Goal: Task Accomplishment & Management: Use online tool/utility

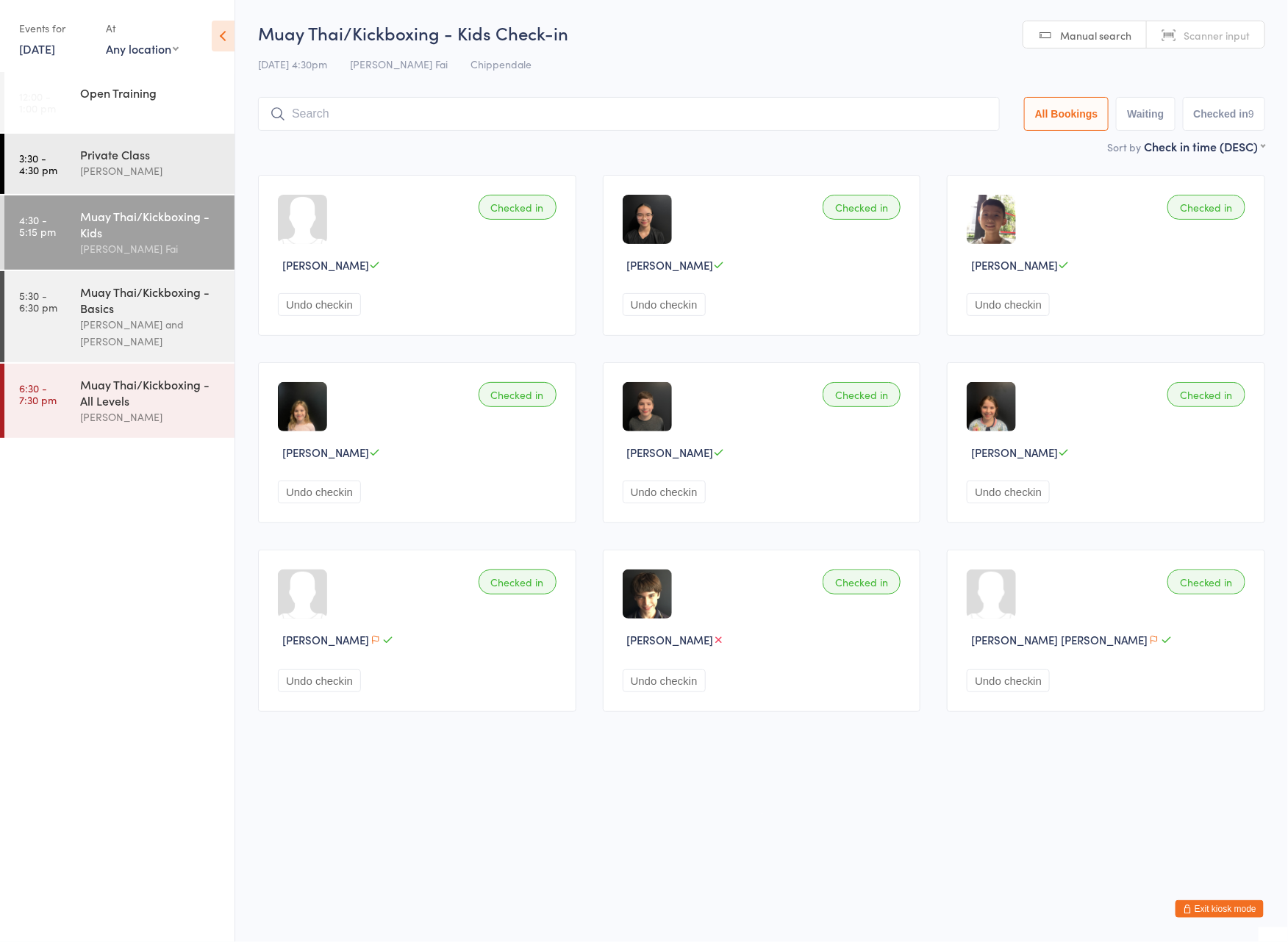
click at [410, 124] on input "search" at bounding box center [629, 113] width 742 height 34
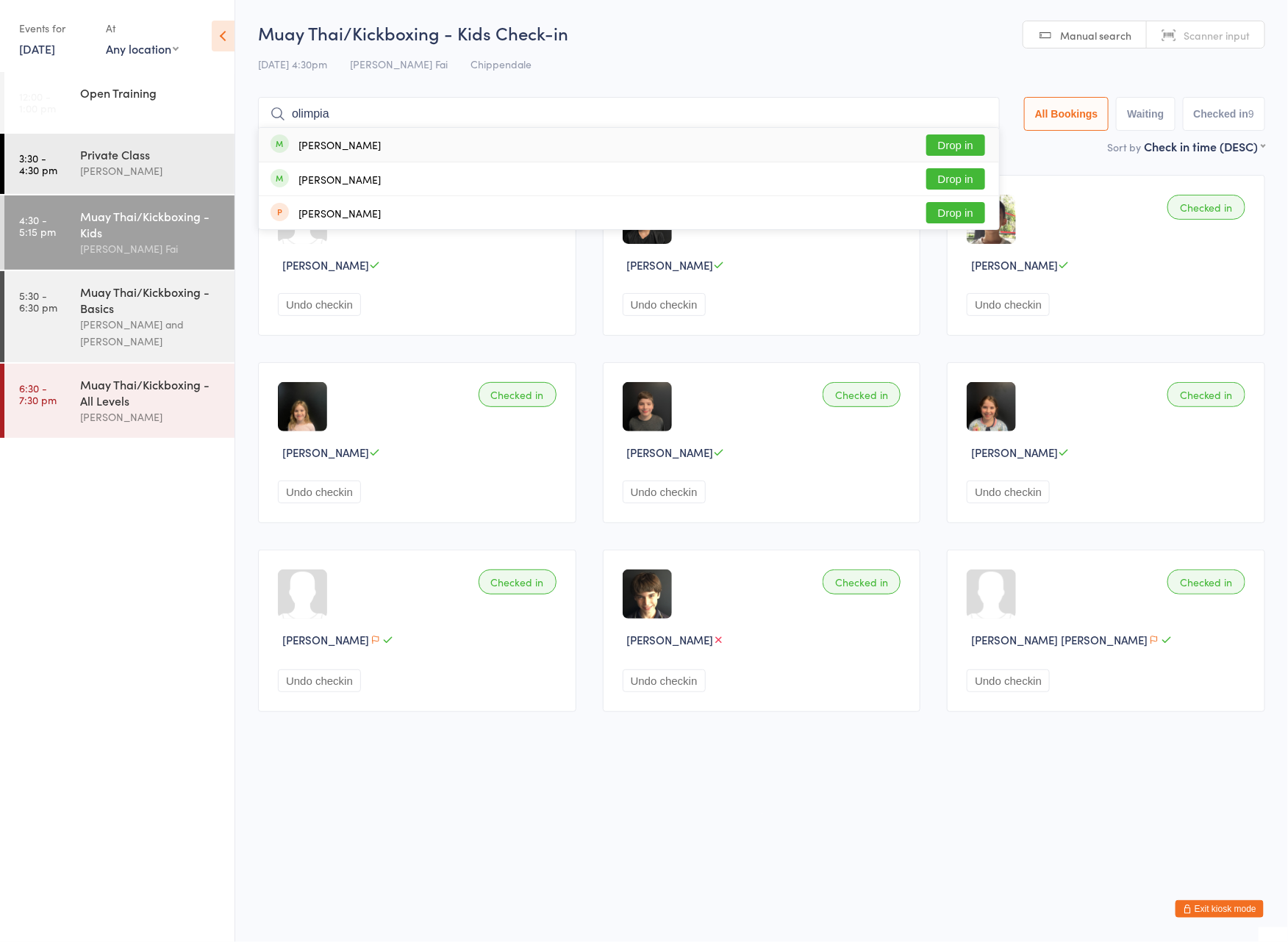
type input "olimpia"
click at [955, 146] on button "Drop in" at bounding box center [955, 145] width 59 height 21
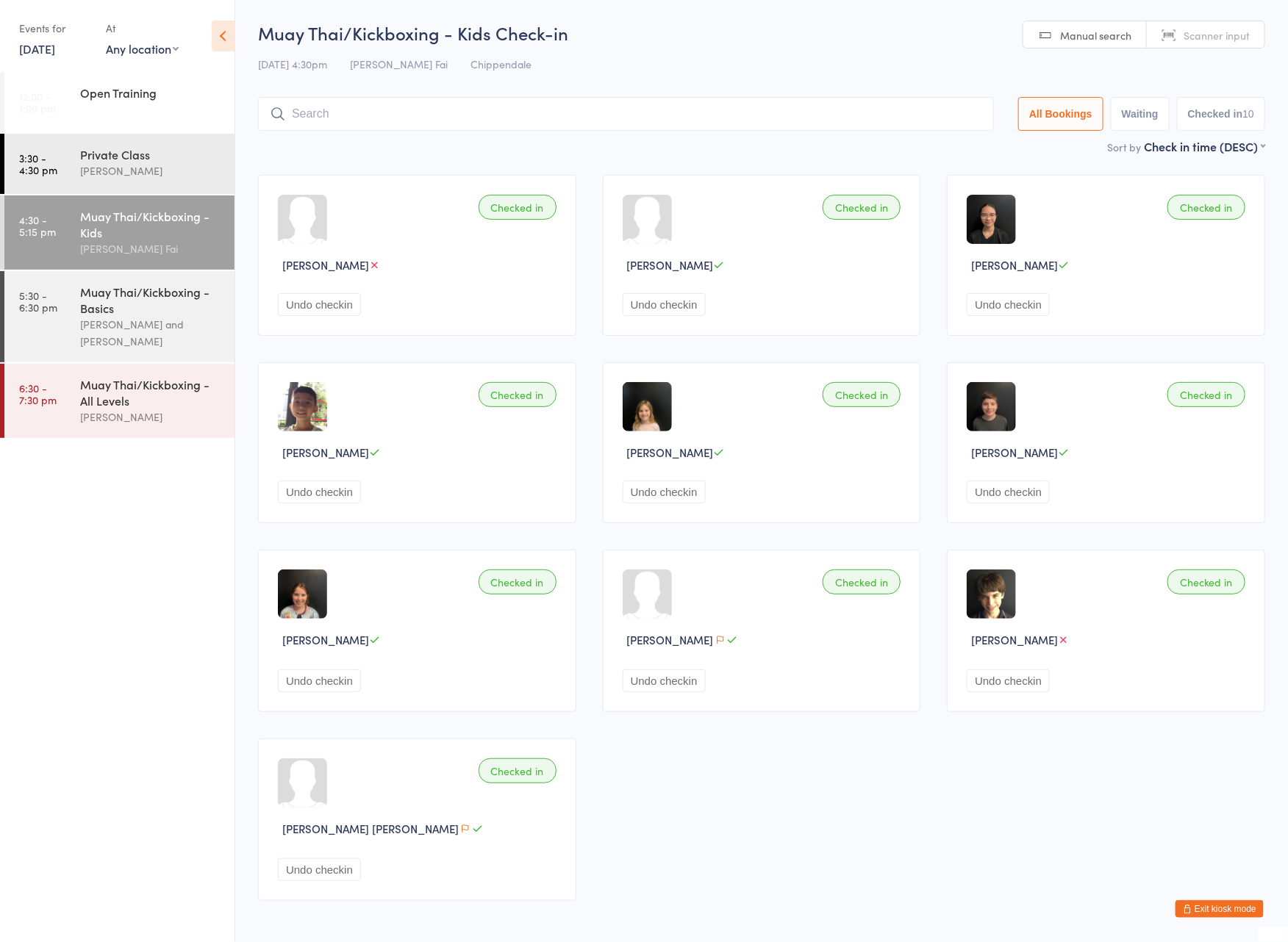
drag, startPoint x: 1228, startPoint y: 908, endPoint x: 1073, endPoint y: 771, distance: 206.9
click at [1225, 908] on button "Exit kiosk mode" at bounding box center [1220, 908] width 88 height 17
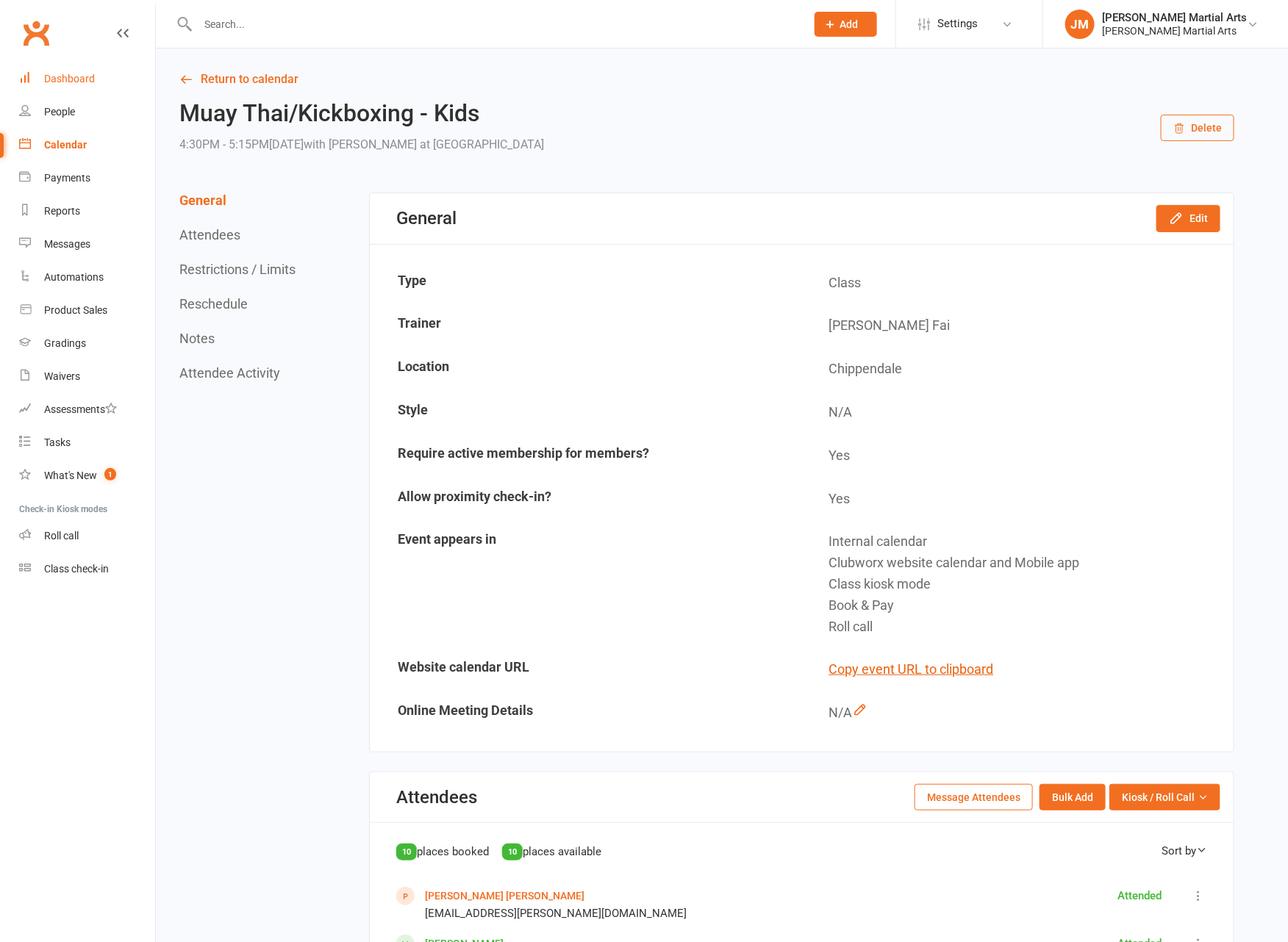
click at [77, 79] on div "Dashboard" at bounding box center [69, 79] width 51 height 12
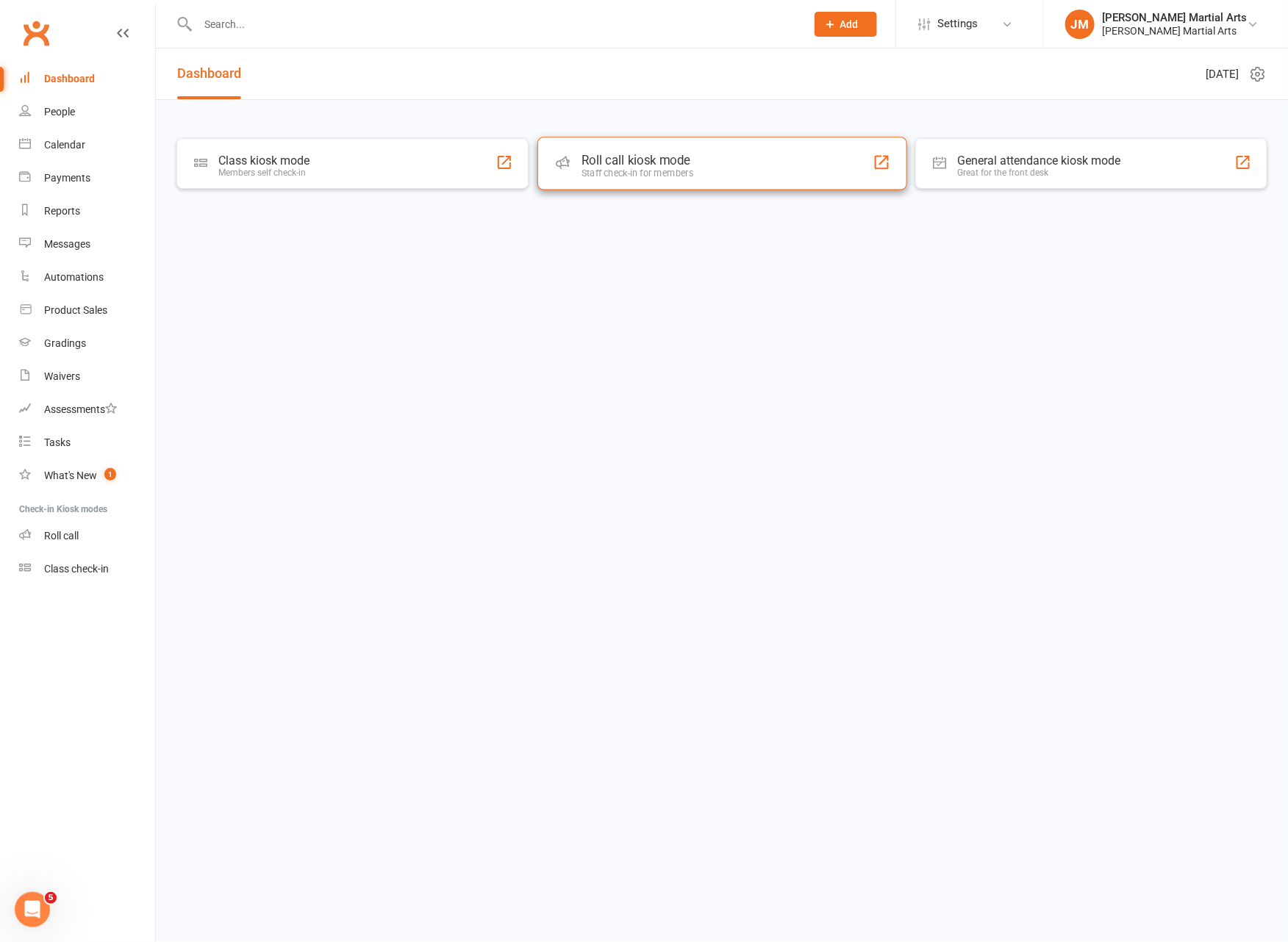
click at [645, 175] on div "Staff check-in for members" at bounding box center [637, 173] width 111 height 11
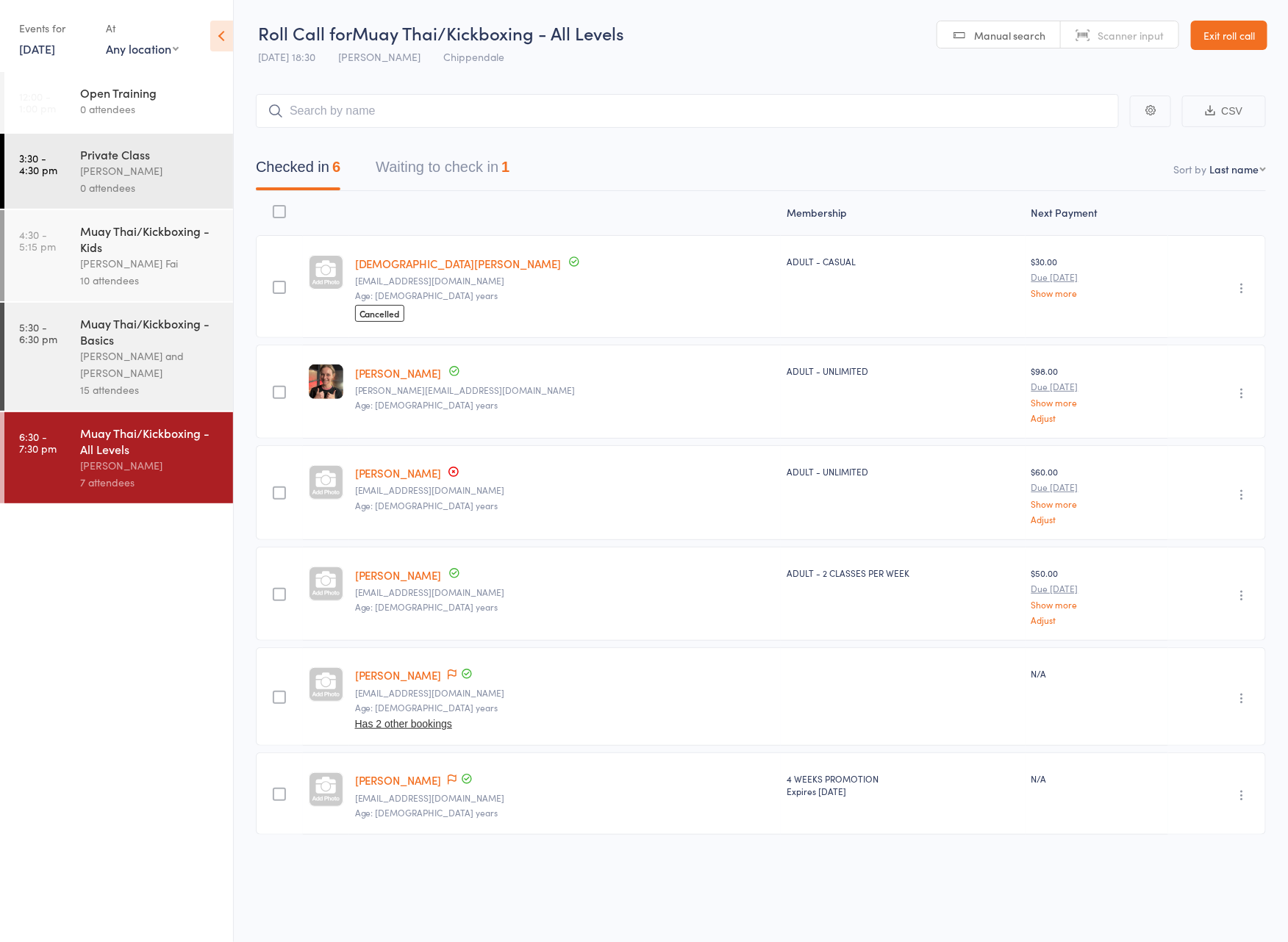
click at [109, 275] on div "10 attendees" at bounding box center [151, 280] width 140 height 17
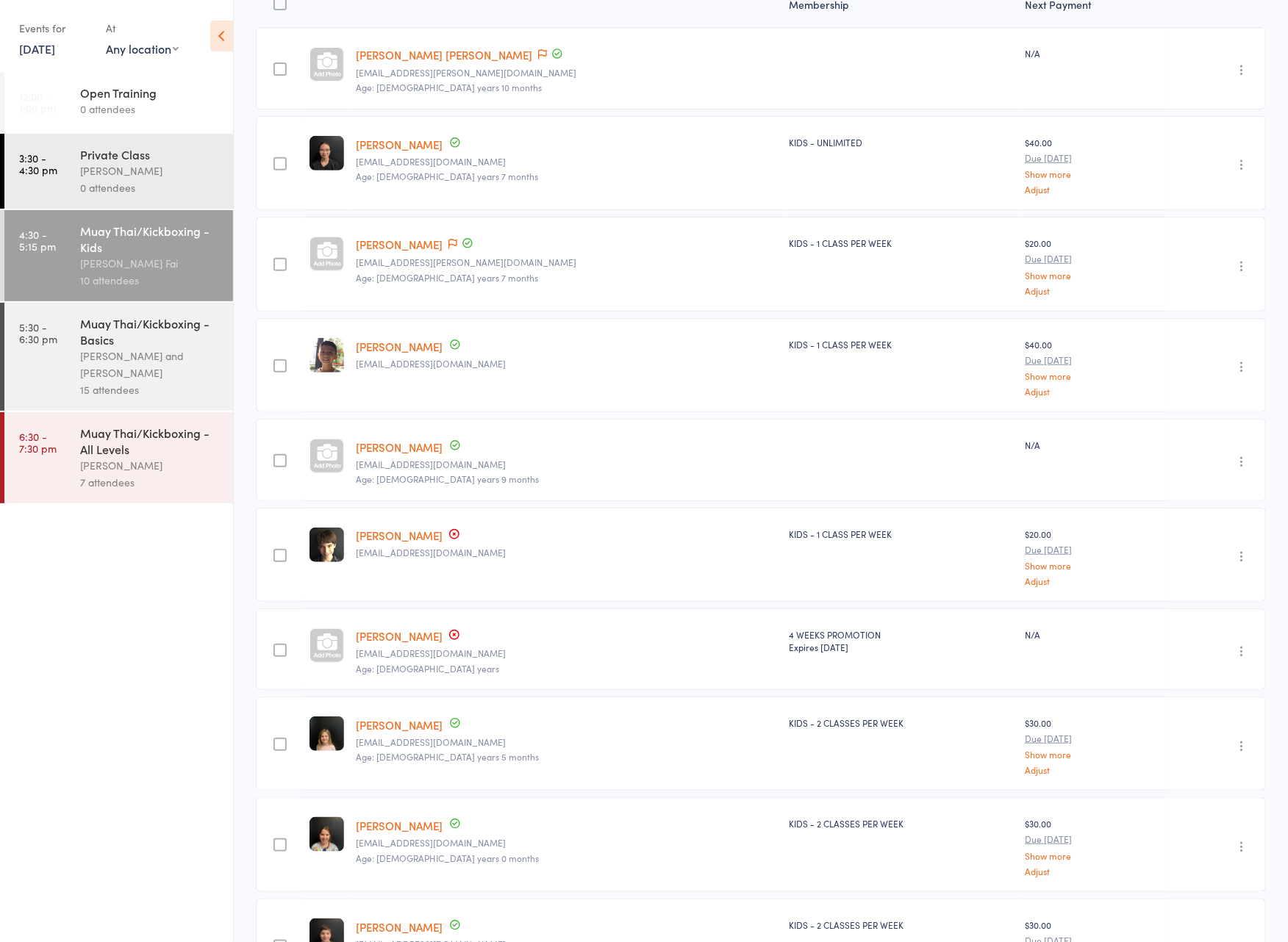
scroll to position [243, 0]
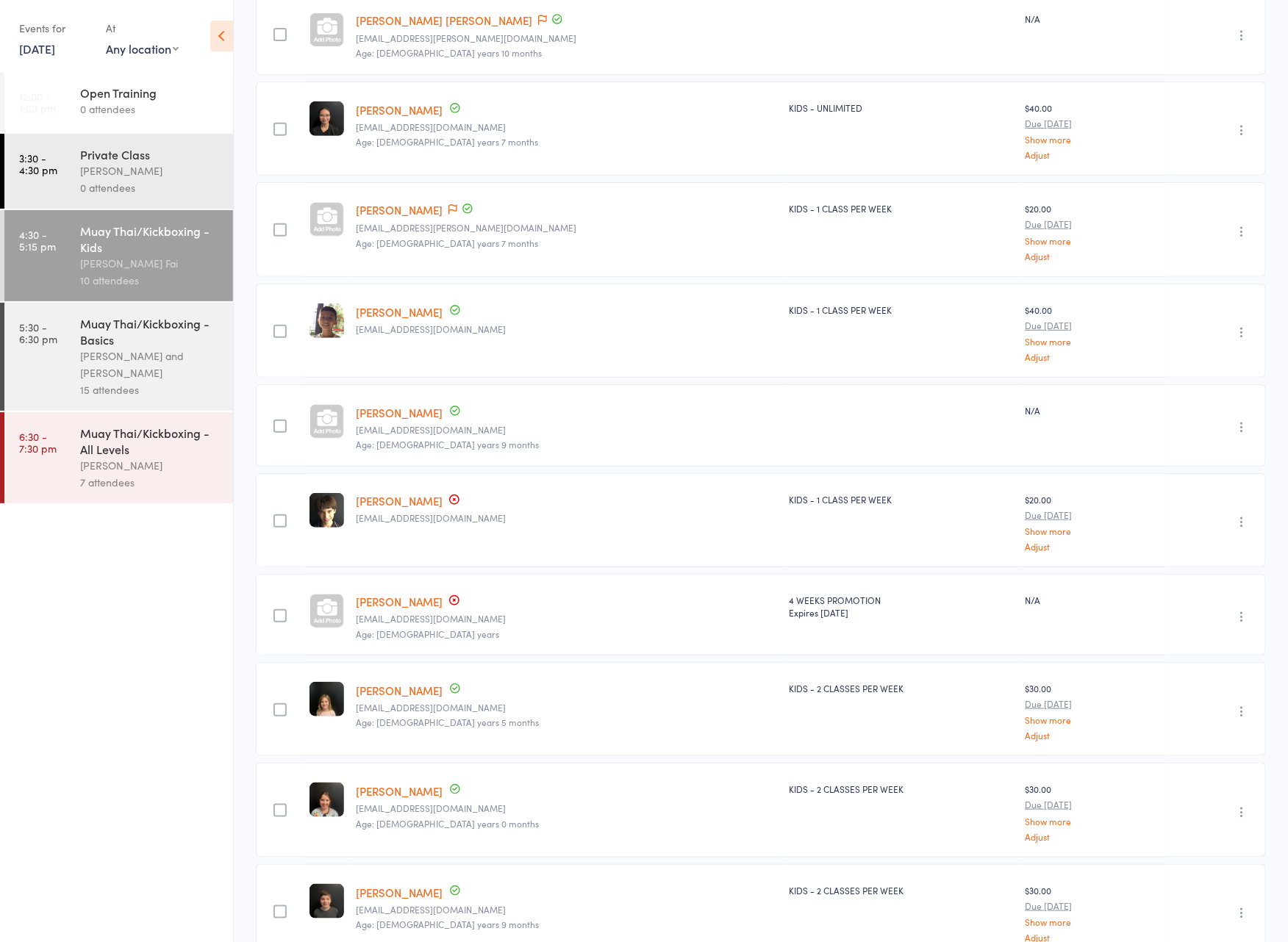
click at [1239, 614] on icon "button" at bounding box center [1241, 616] width 14 height 14
click at [1188, 734] on li "Remove" at bounding box center [1189, 743] width 121 height 20
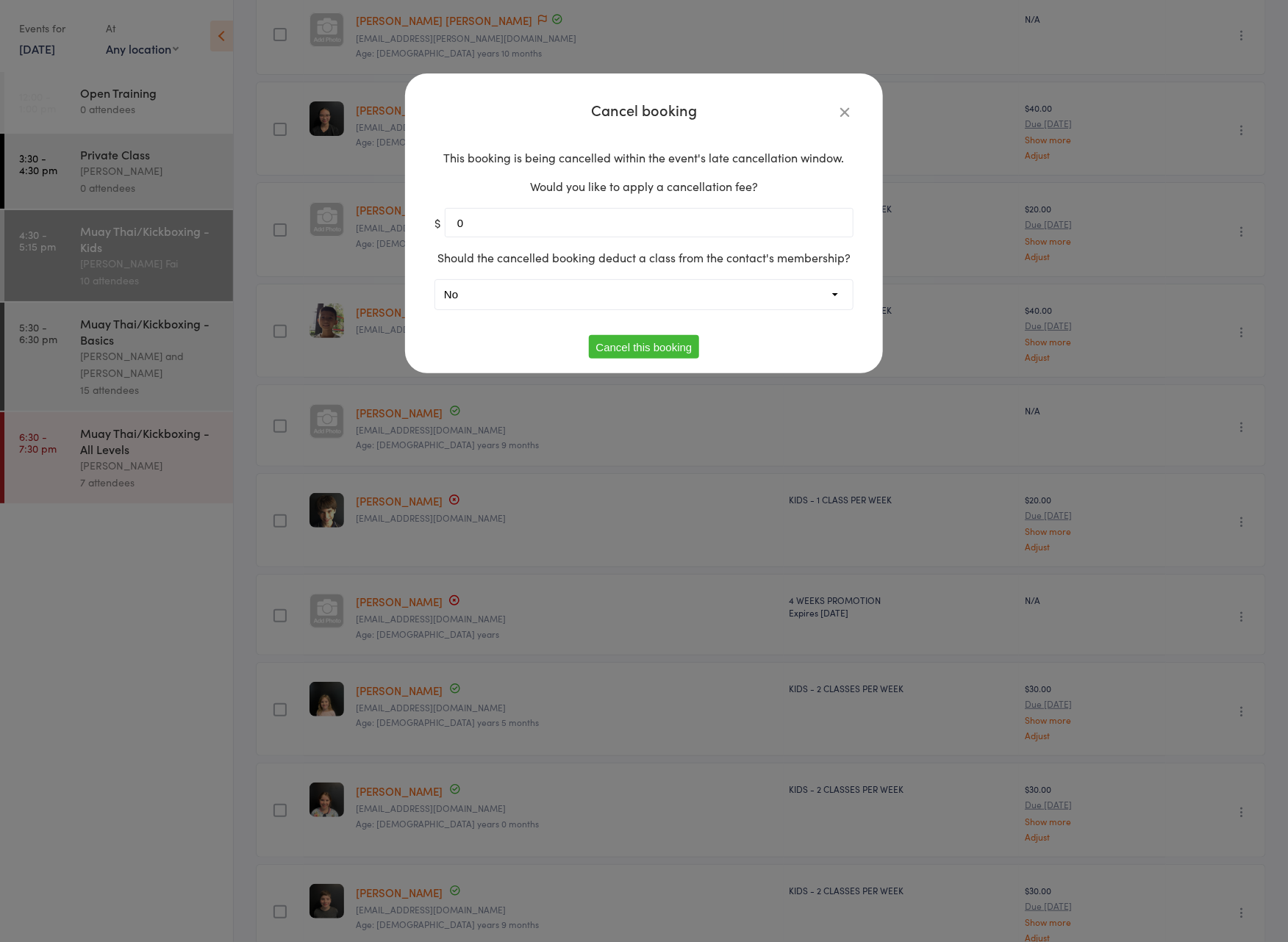
click at [634, 346] on button "Cancel this booking" at bounding box center [645, 346] width 111 height 24
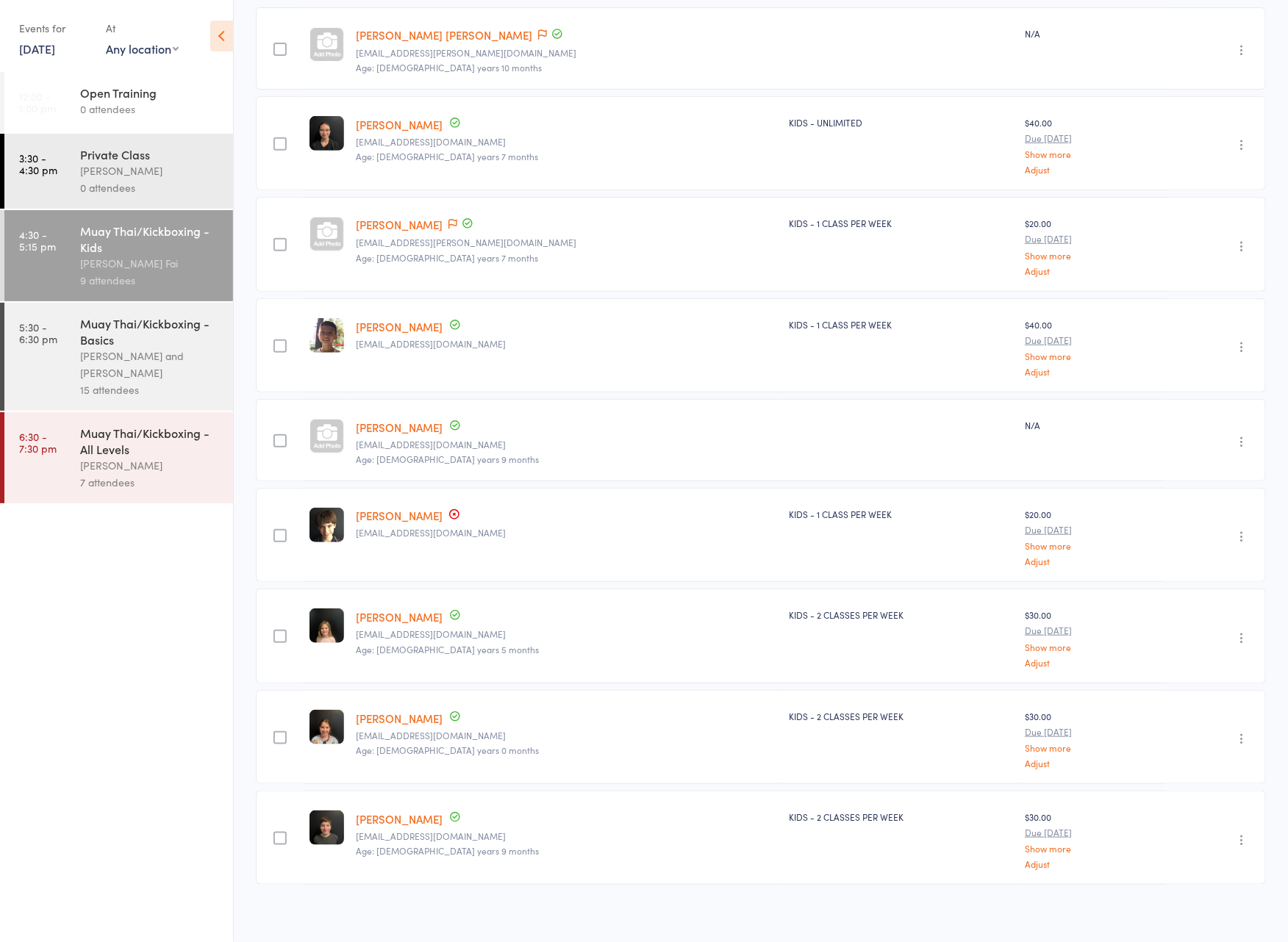
scroll to position [0, 0]
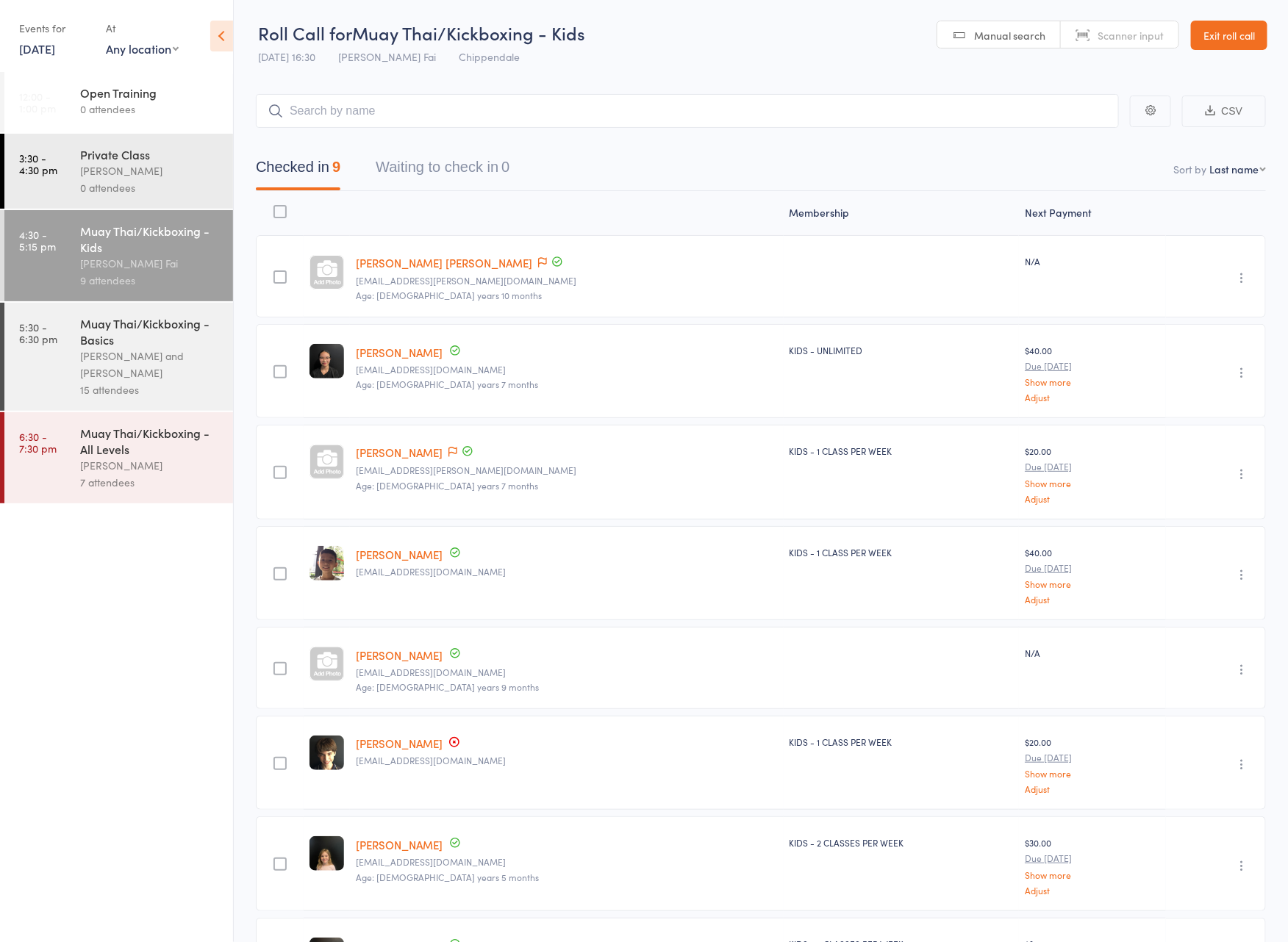
click at [1230, 45] on link "Exit roll call" at bounding box center [1229, 35] width 77 height 30
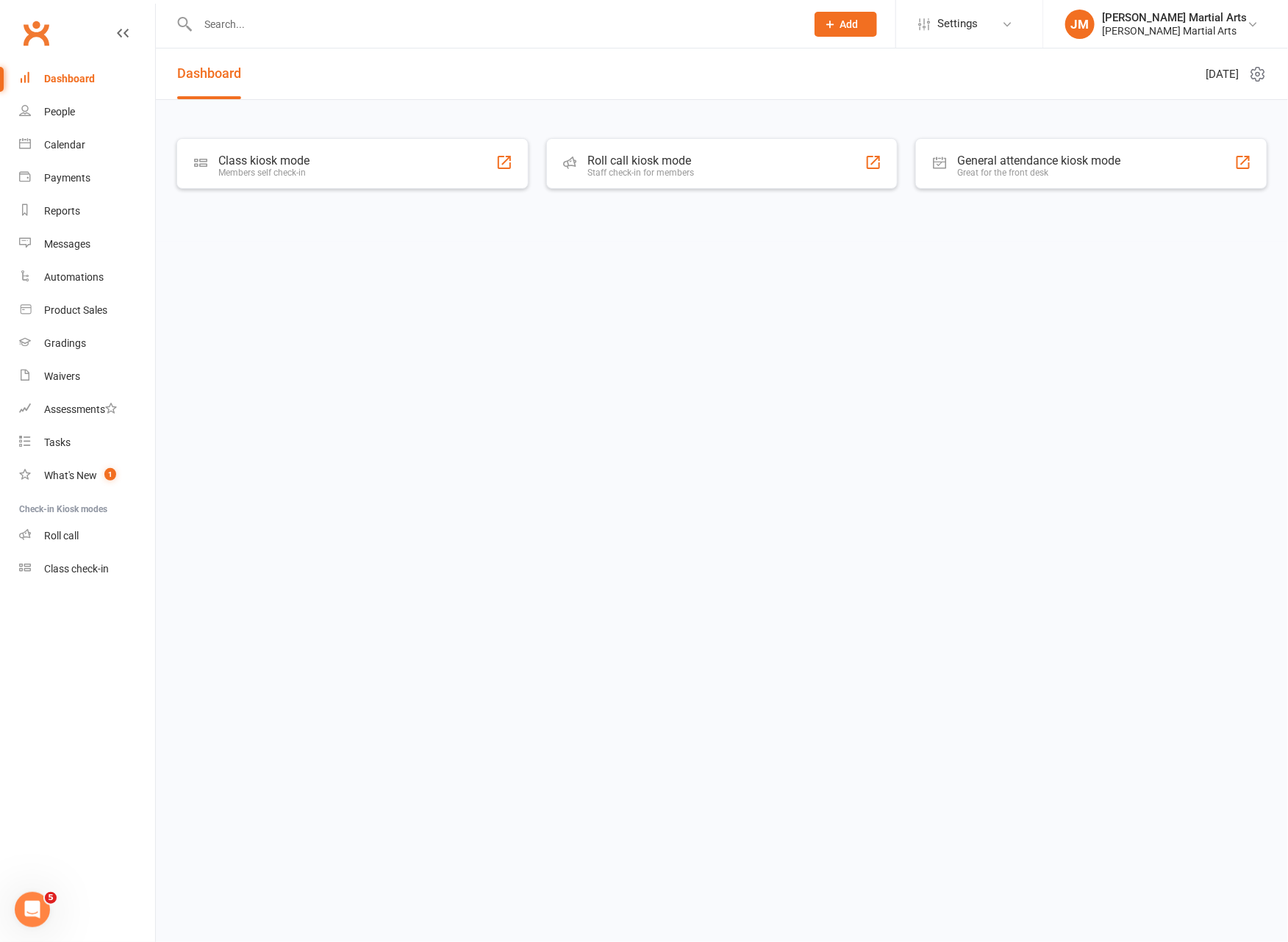
click at [391, 20] on input "text" at bounding box center [493, 24] width 602 height 20
type input "oly"
click at [423, 63] on div "Olympia Schulte olympiaschulte@gmail.com" at bounding box center [414, 64] width 473 height 30
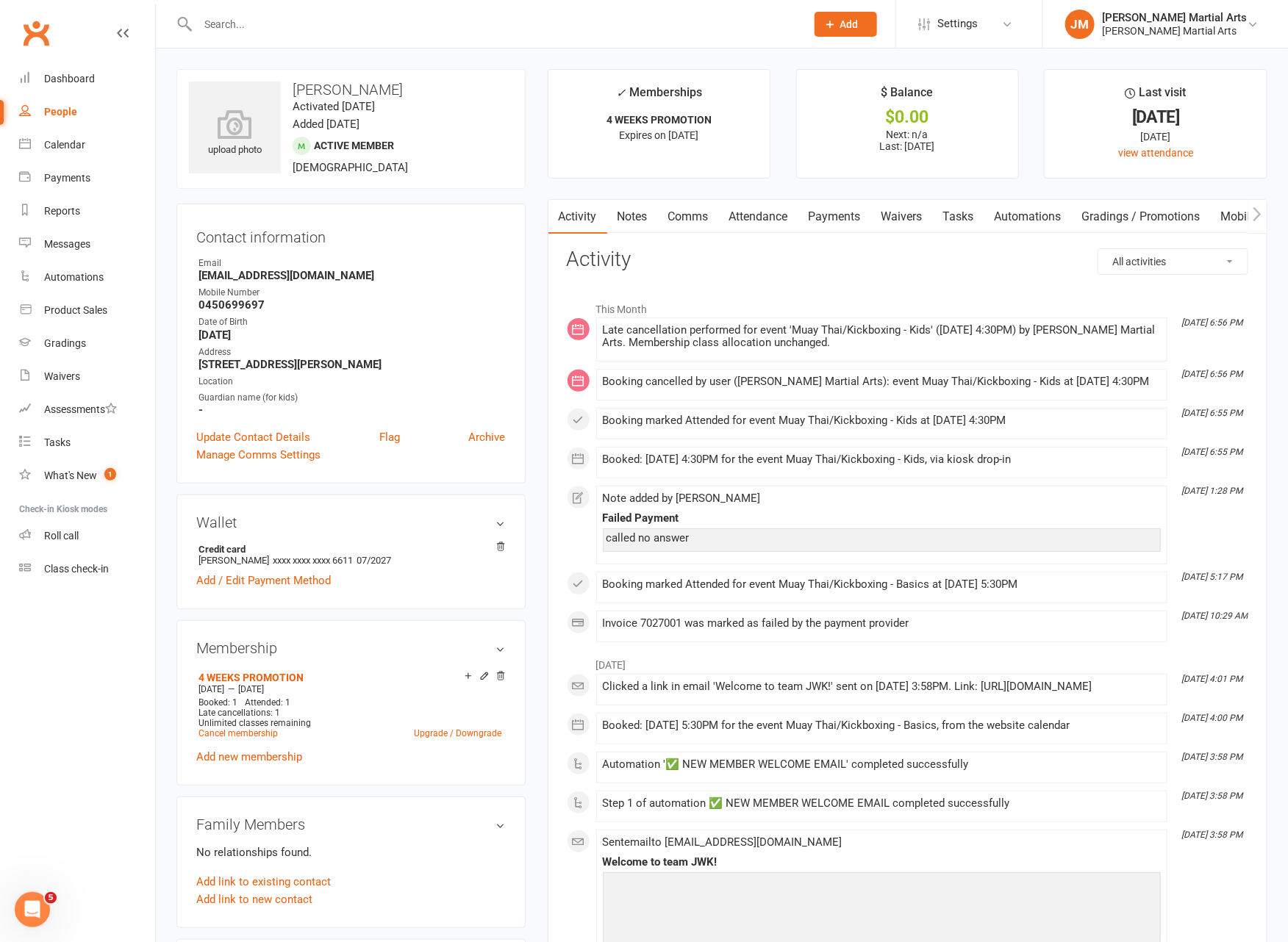
click at [849, 215] on link "Payments" at bounding box center [835, 216] width 73 height 34
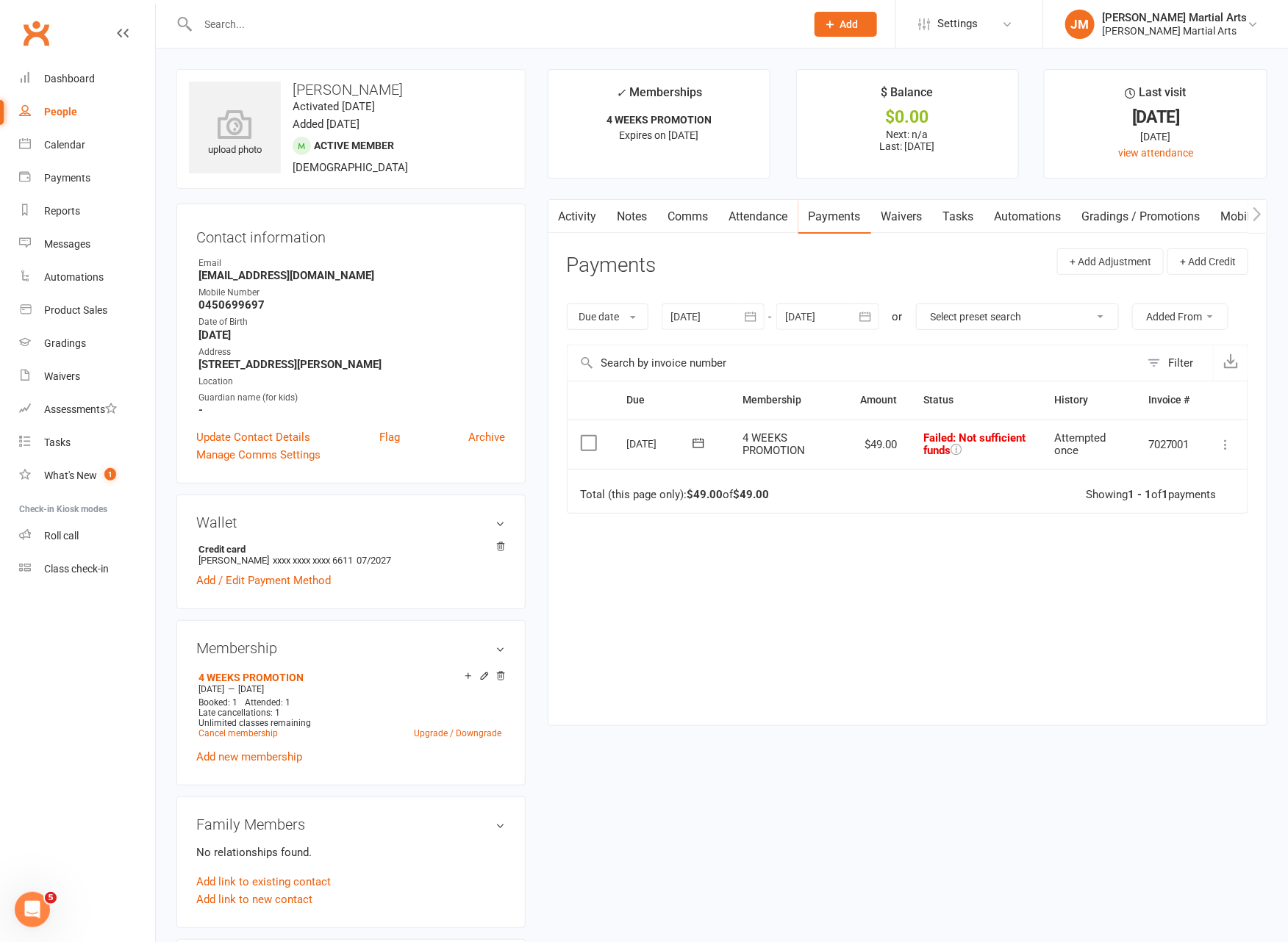
click at [700, 443] on icon at bounding box center [698, 442] width 14 height 14
click at [819, 560] on span "11" at bounding box center [815, 557] width 12 height 12
click at [56, 76] on div "Dashboard" at bounding box center [69, 79] width 51 height 12
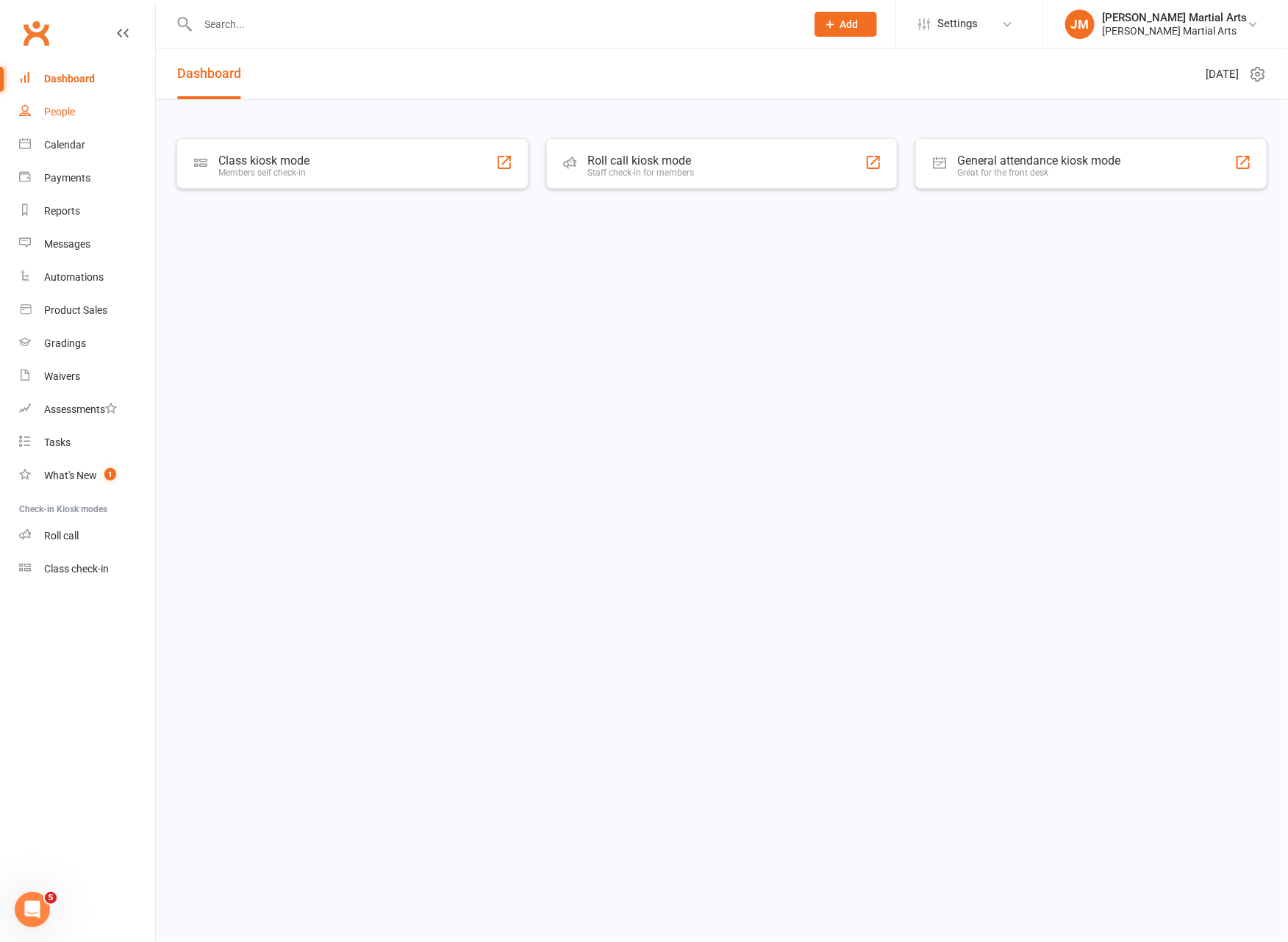
click at [65, 115] on div "People" at bounding box center [60, 111] width 31 height 12
select select "100"
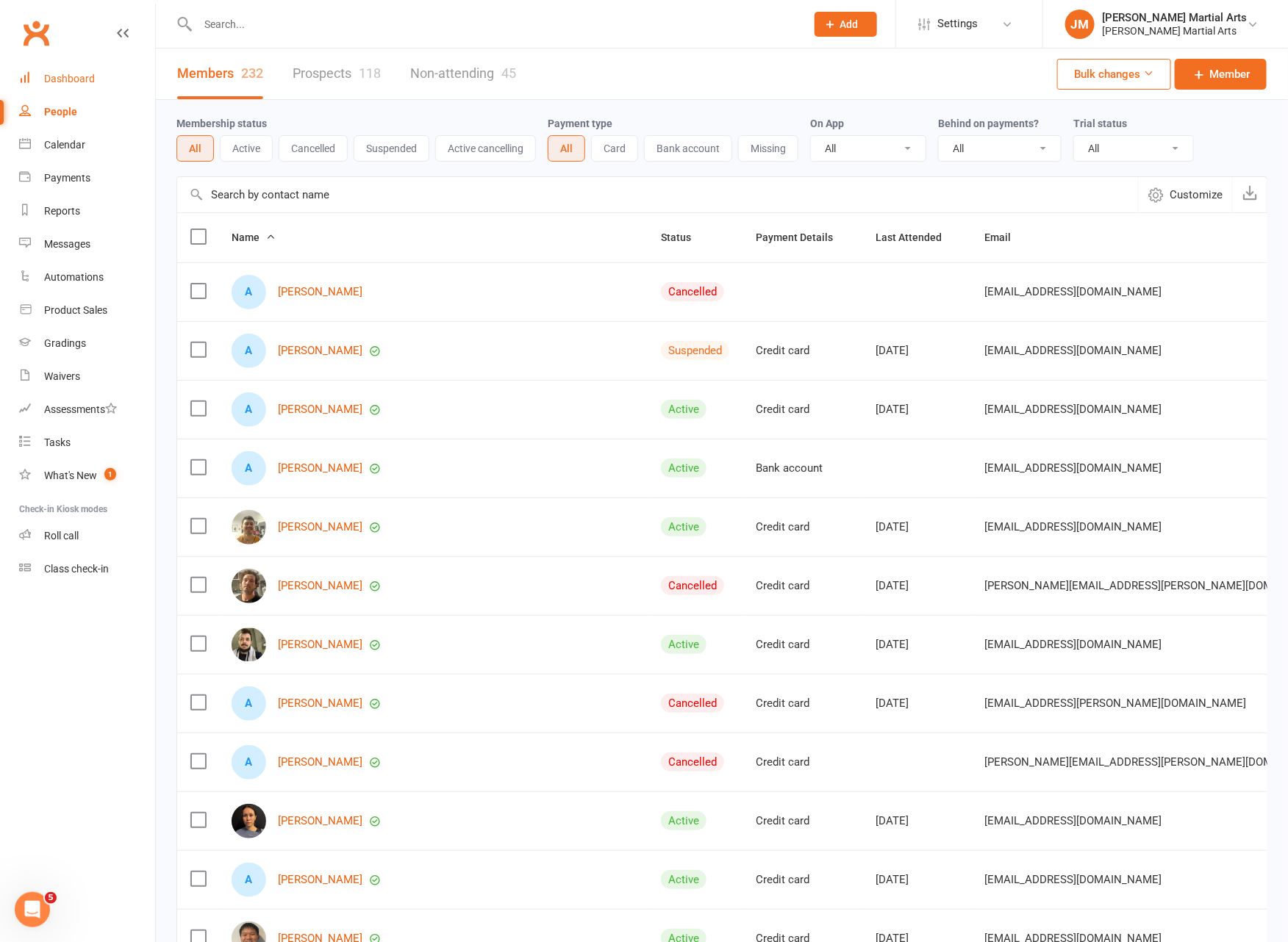
click at [74, 89] on link "Dashboard" at bounding box center [87, 79] width 136 height 33
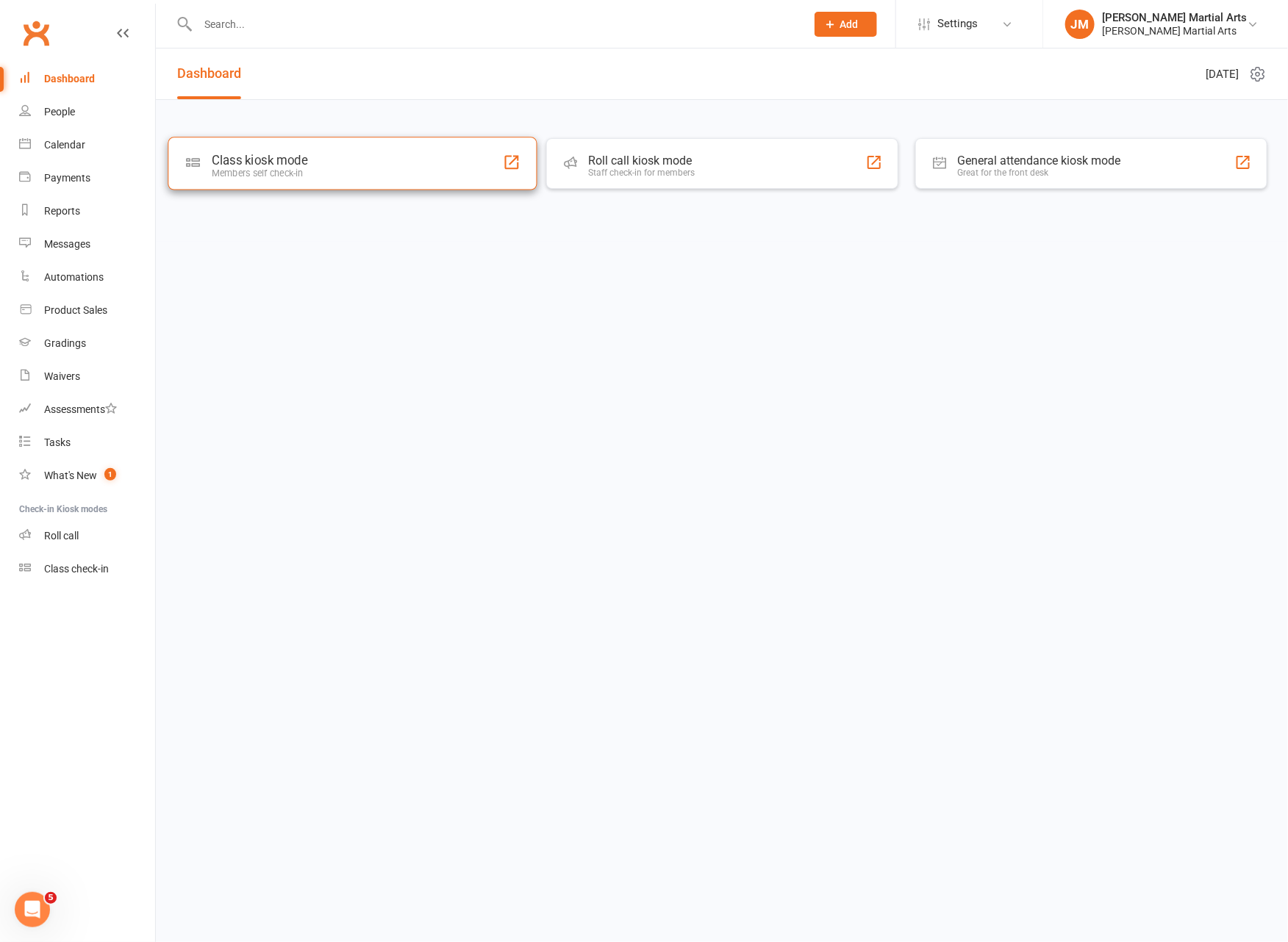
click at [417, 171] on div "Class kiosk mode Members self check-in" at bounding box center [352, 162] width 370 height 53
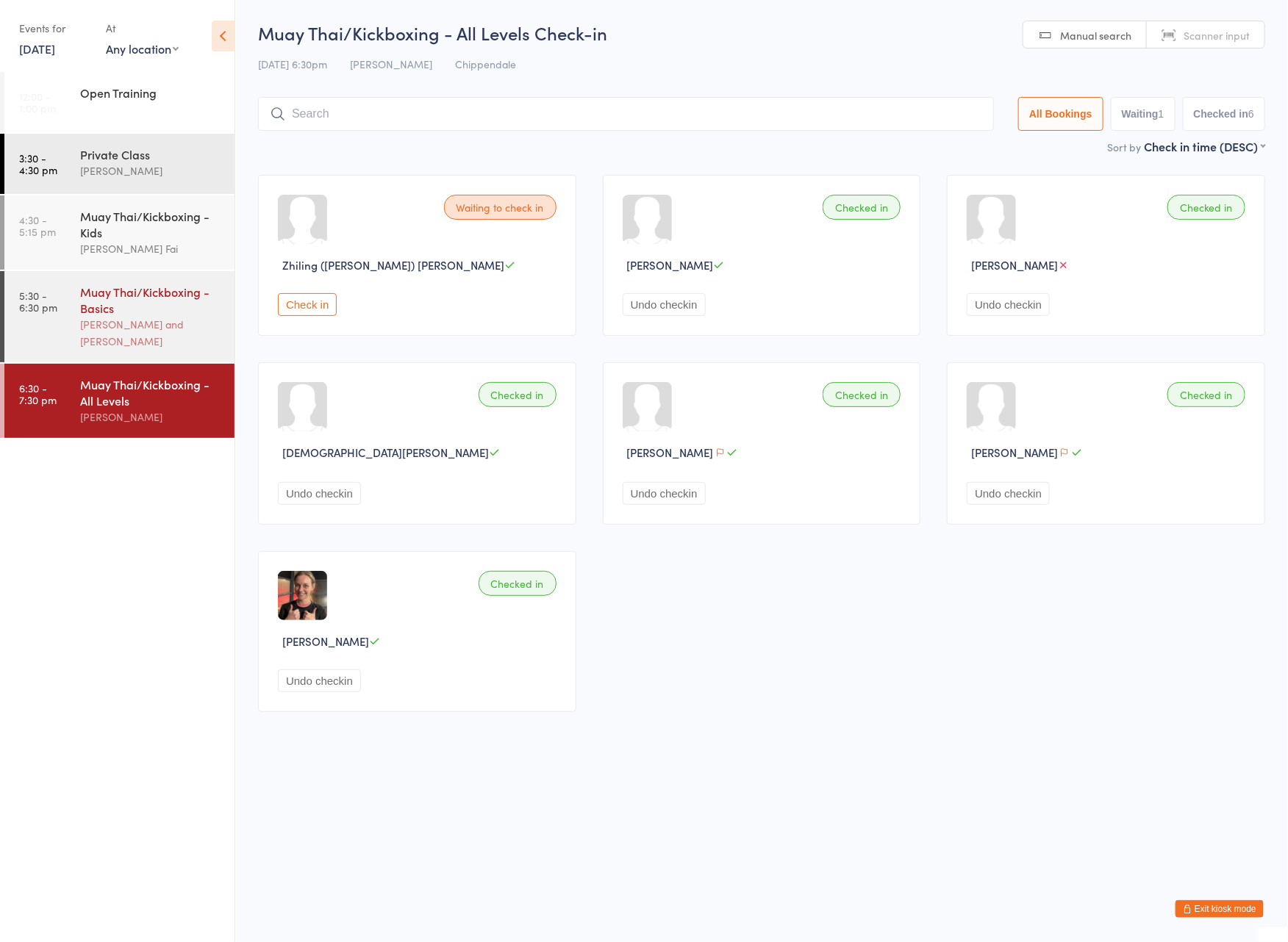
click at [172, 315] on div "Muay Thai/Kickboxing - Basics" at bounding box center [152, 300] width 142 height 33
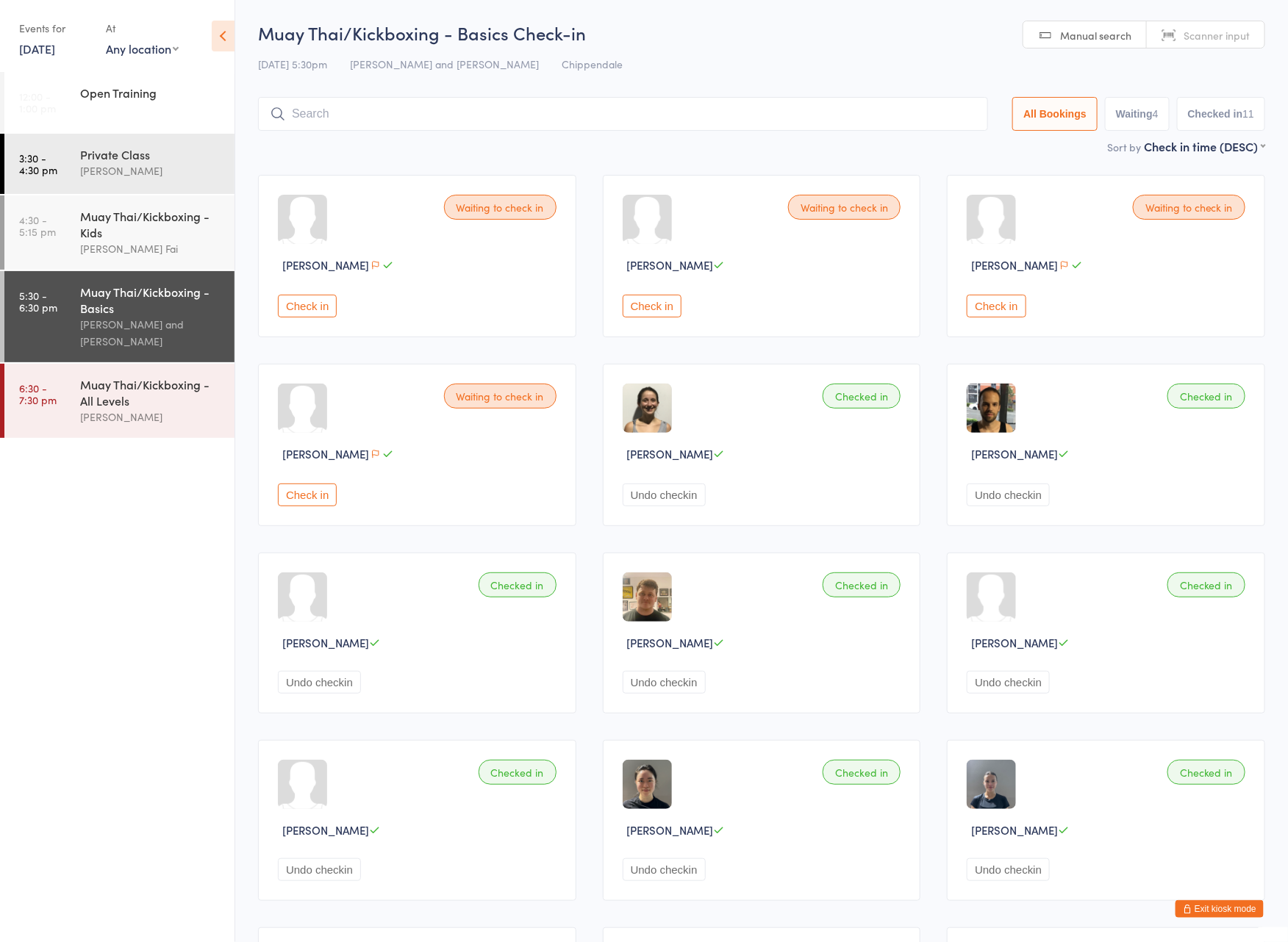
click at [300, 302] on button "Check in" at bounding box center [307, 306] width 59 height 23
click at [1214, 912] on button "Exit kiosk mode" at bounding box center [1220, 908] width 88 height 17
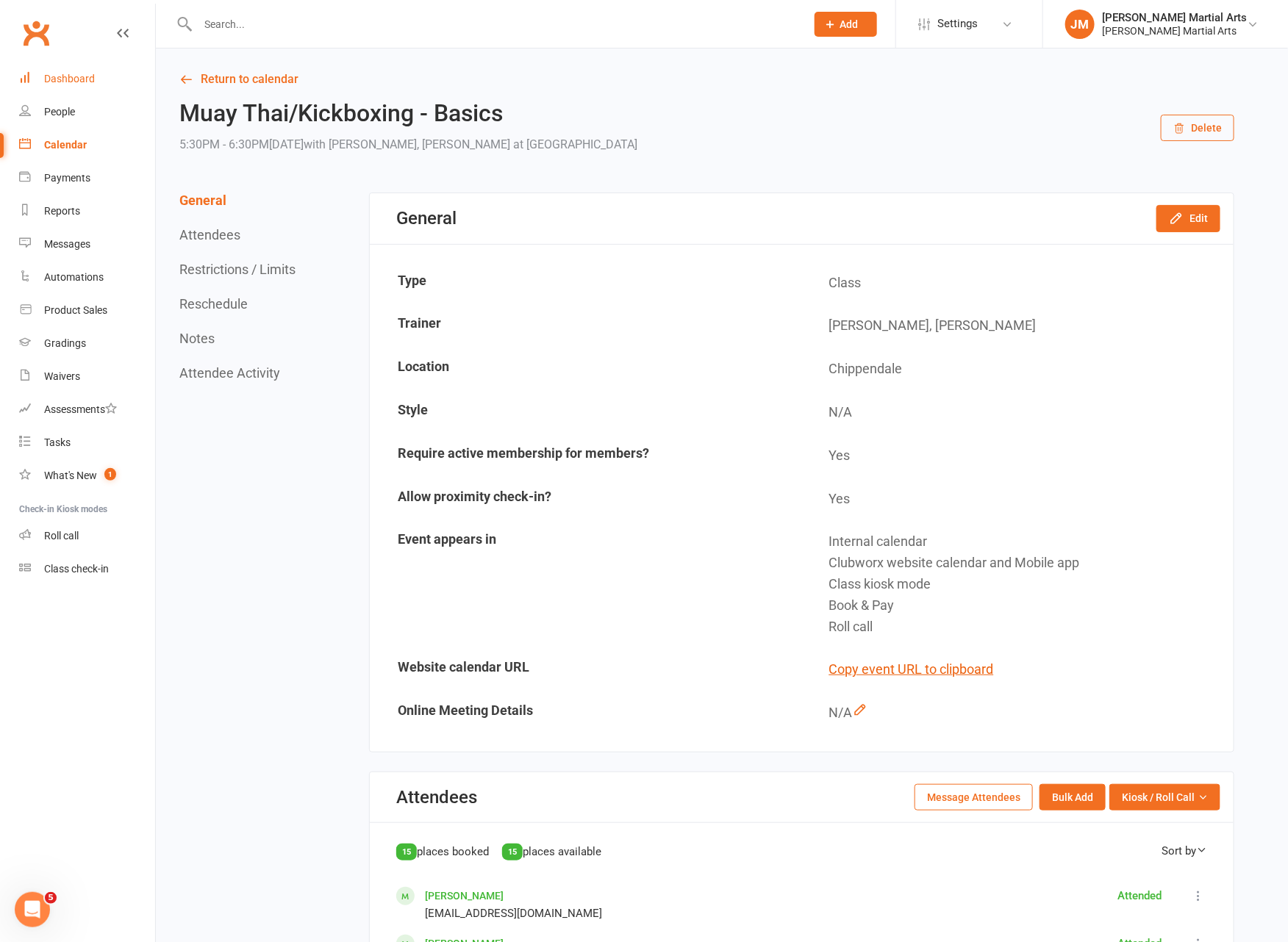
click at [55, 81] on div "Dashboard" at bounding box center [69, 79] width 51 height 12
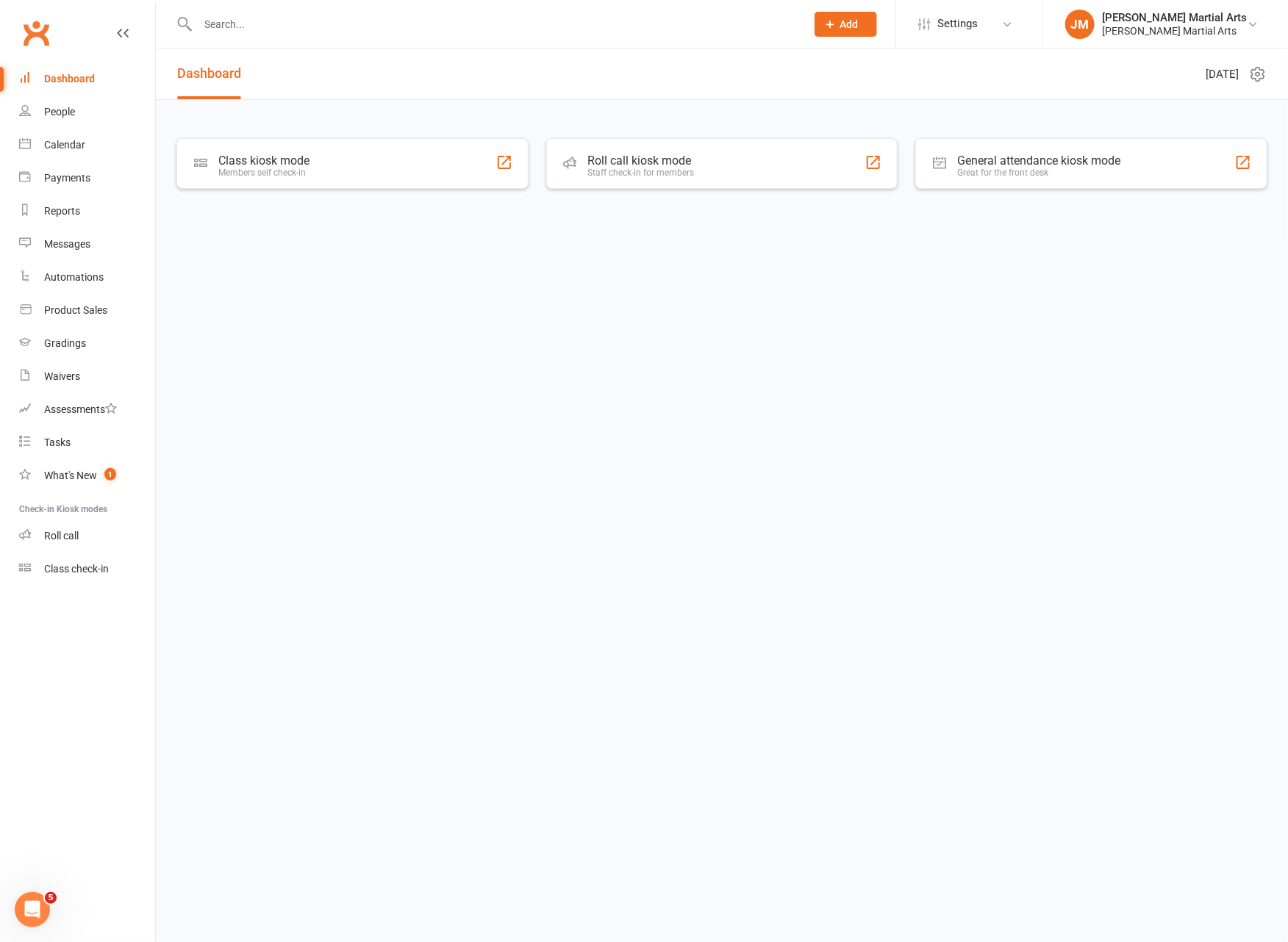
click at [341, 26] on input "text" at bounding box center [493, 24] width 602 height 20
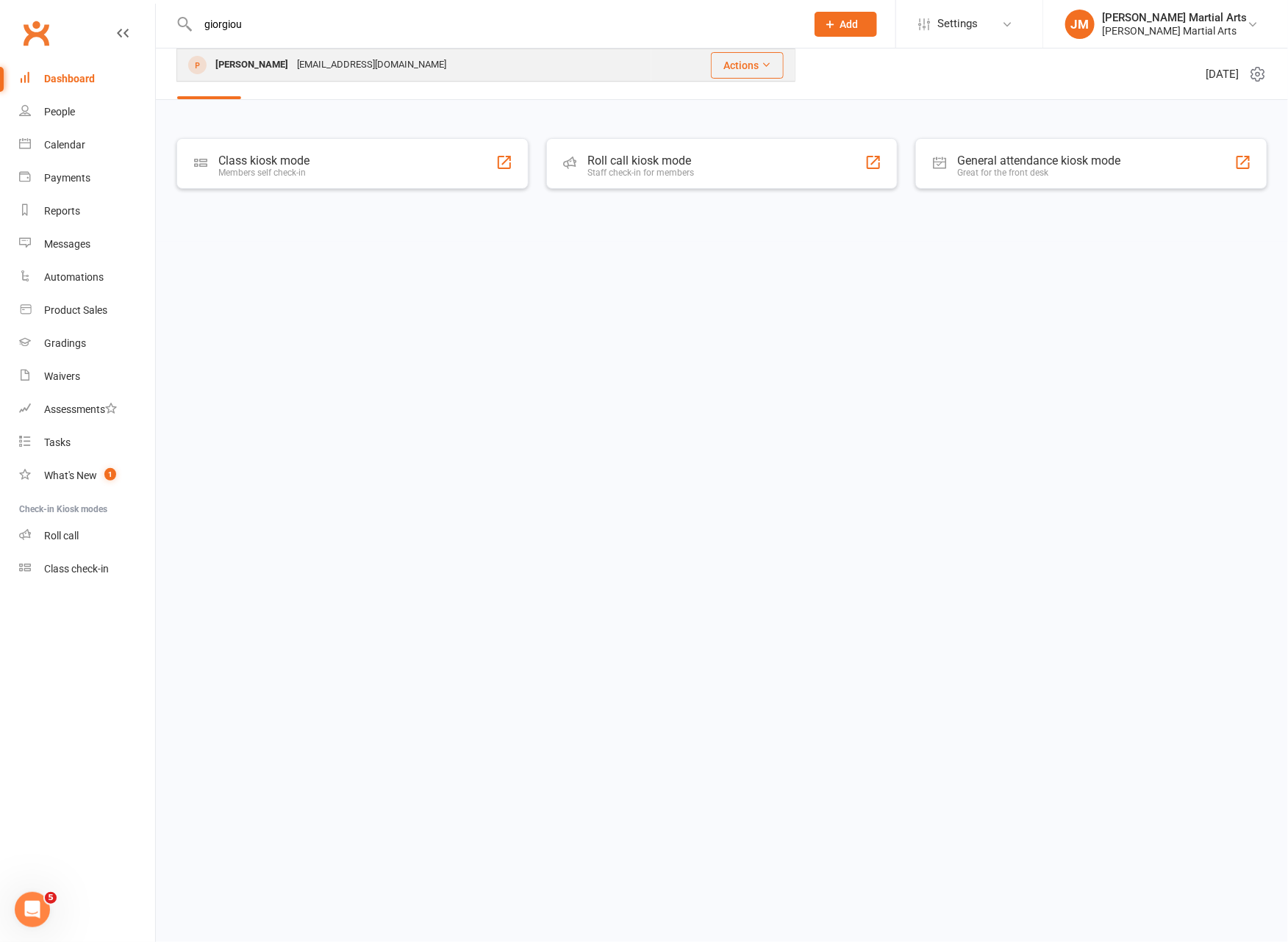
type input "giorgiou"
click at [247, 59] on div "[PERSON_NAME]" at bounding box center [251, 65] width 82 height 21
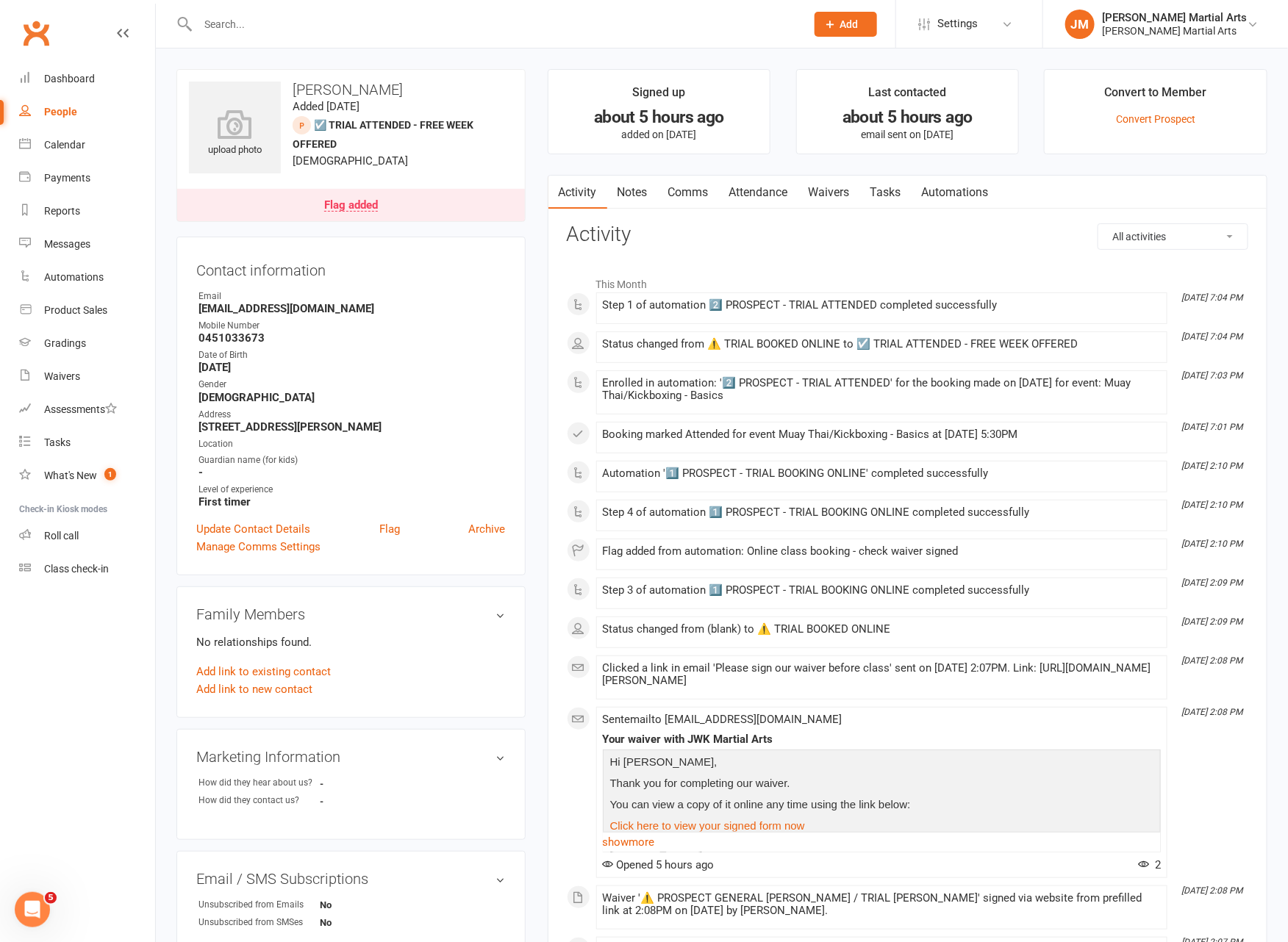
click at [840, 191] on link "Waivers" at bounding box center [829, 192] width 61 height 34
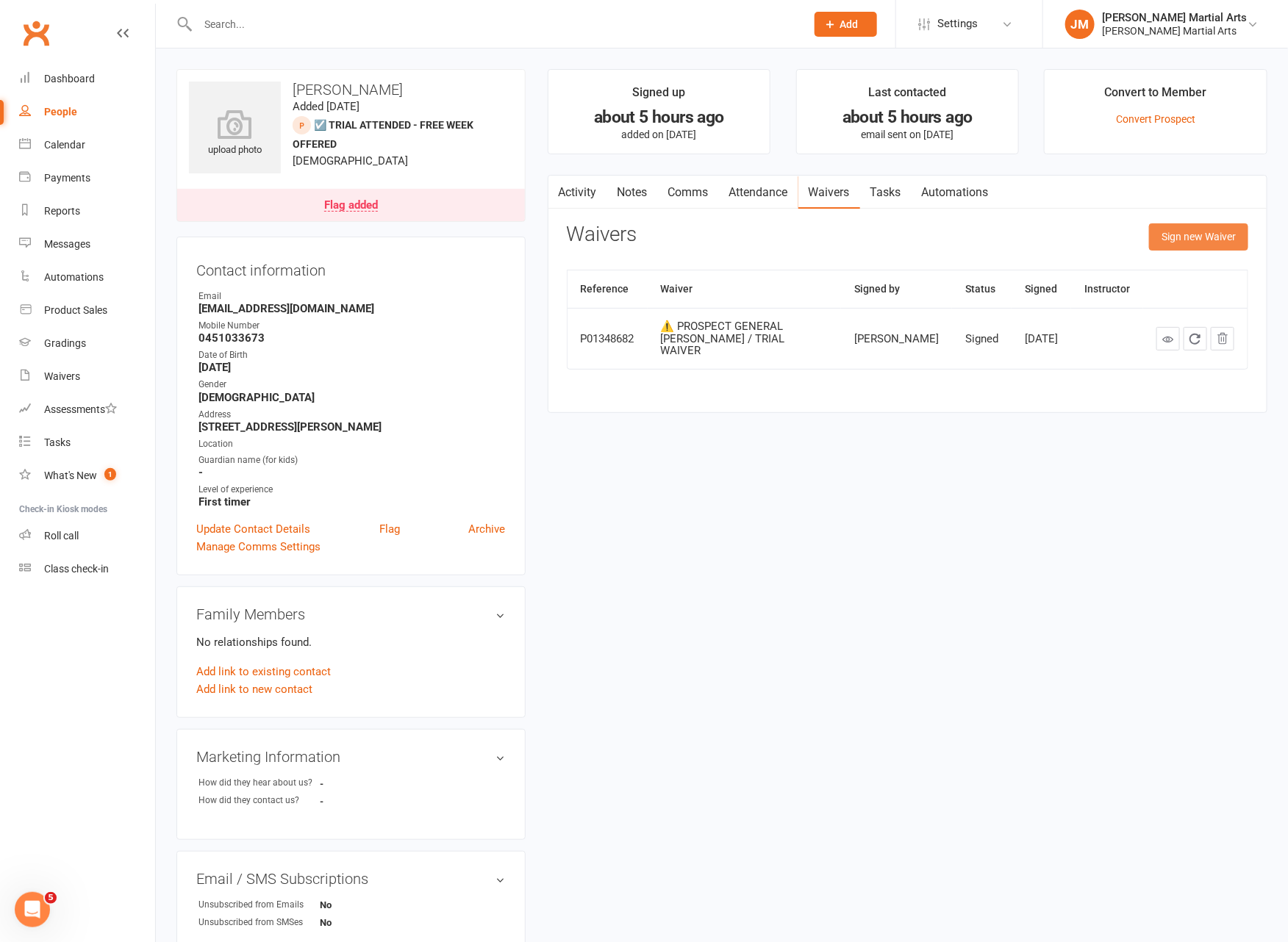
click at [1214, 234] on button "Sign new Waiver" at bounding box center [1198, 237] width 99 height 27
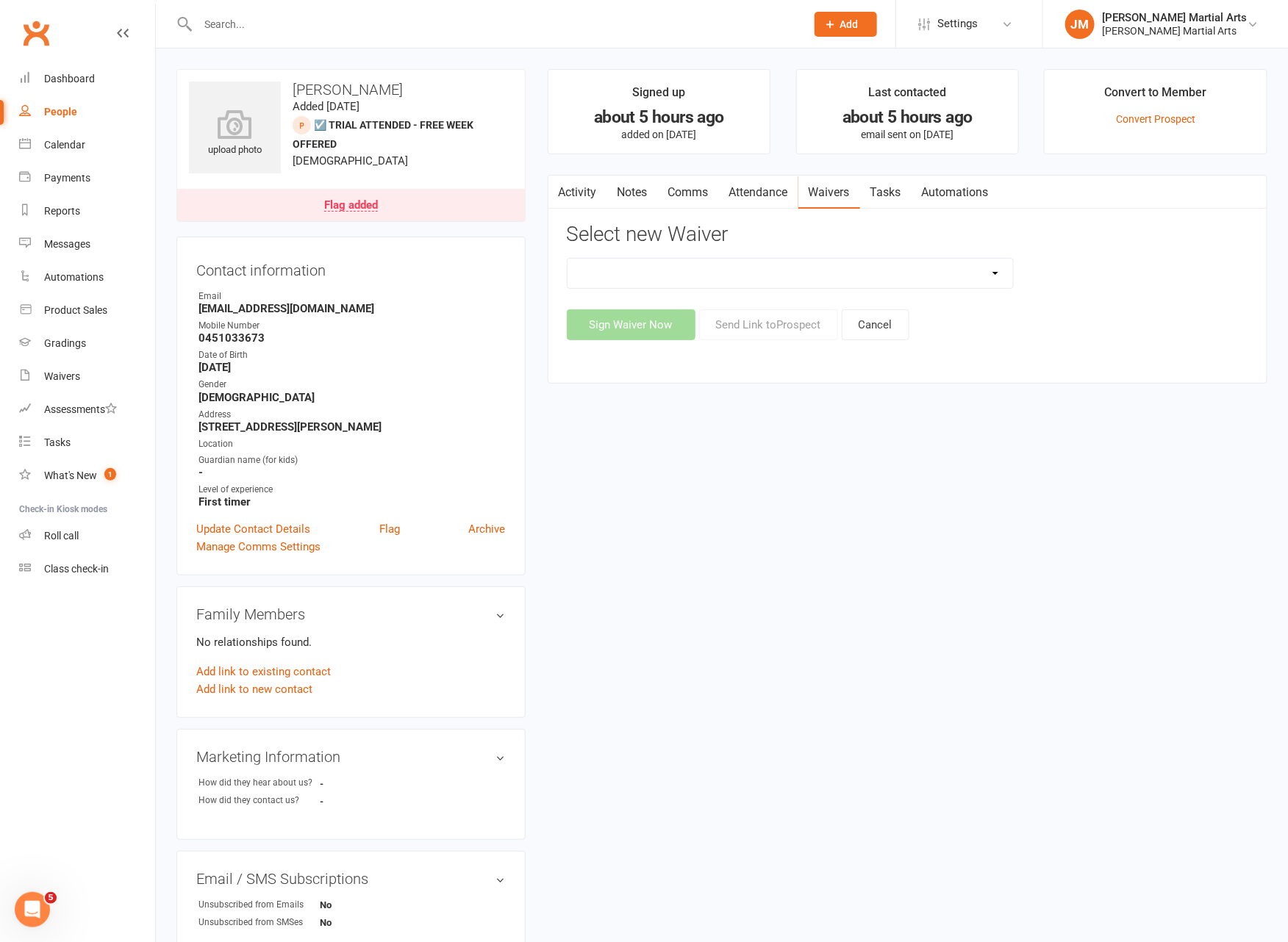
click at [870, 276] on select "💲 ADD PAYMENT METHOD FOR CASUALS ❌ CANCELLATION FORM ☑️ EXISTING MEMBER WAIVER …" at bounding box center [790, 273] width 445 height 30
select select "13774"
click at [567, 259] on select "💲 ADD PAYMENT METHOD FOR CASUALS ❌ CANCELLATION FORM ☑️ EXISTING MEMBER WAIVER …" at bounding box center [790, 273] width 445 height 30
click at [779, 323] on button "Send Link to Prospect" at bounding box center [769, 325] width 139 height 31
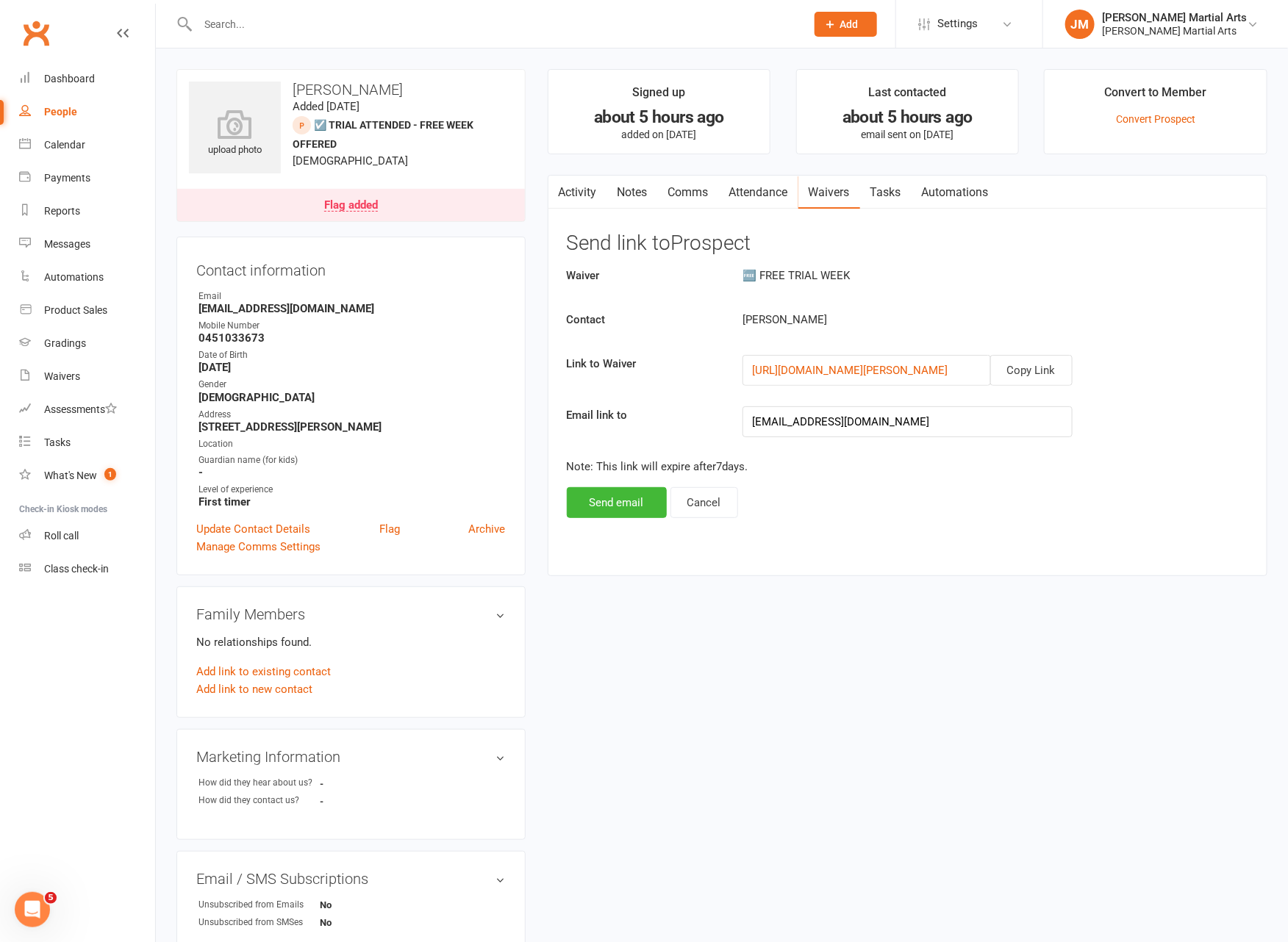
click at [358, 25] on input "text" at bounding box center [493, 24] width 602 height 20
click at [387, 22] on input "text" at bounding box center [493, 24] width 602 height 20
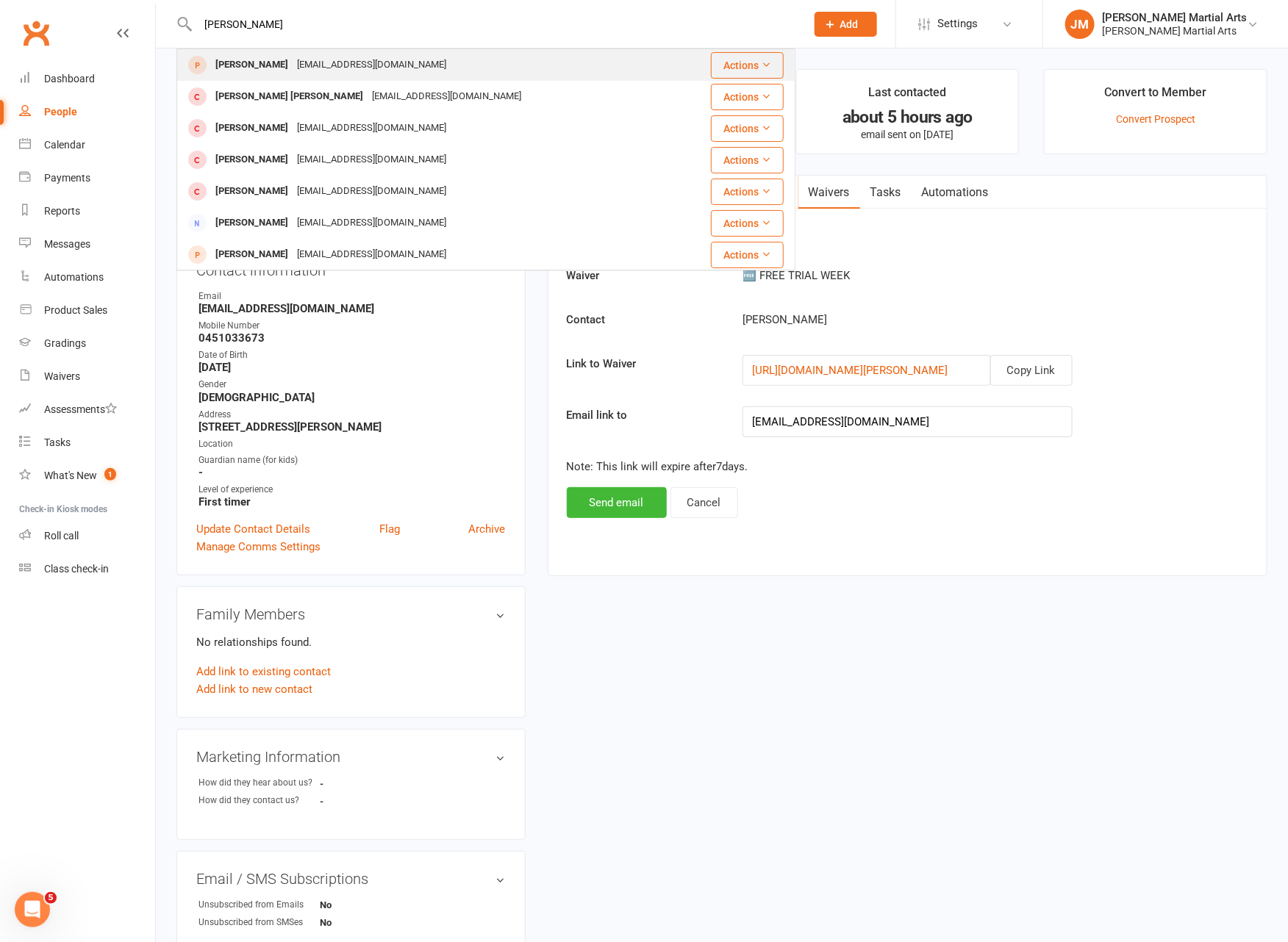
type input "lee wang"
click at [293, 60] on div "[EMAIL_ADDRESS][DOMAIN_NAME]" at bounding box center [371, 65] width 158 height 21
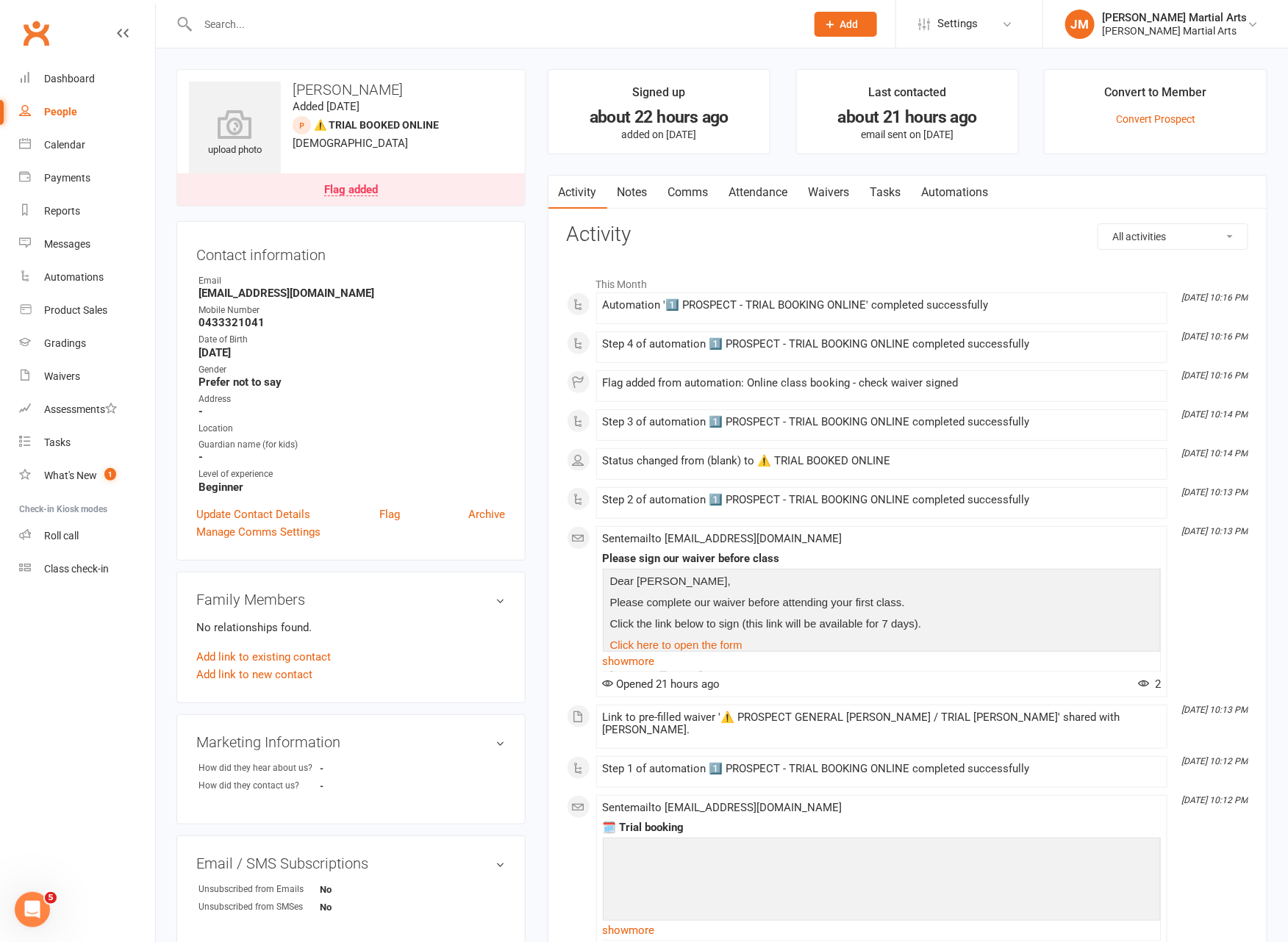
click at [822, 189] on link "Waivers" at bounding box center [829, 192] width 61 height 34
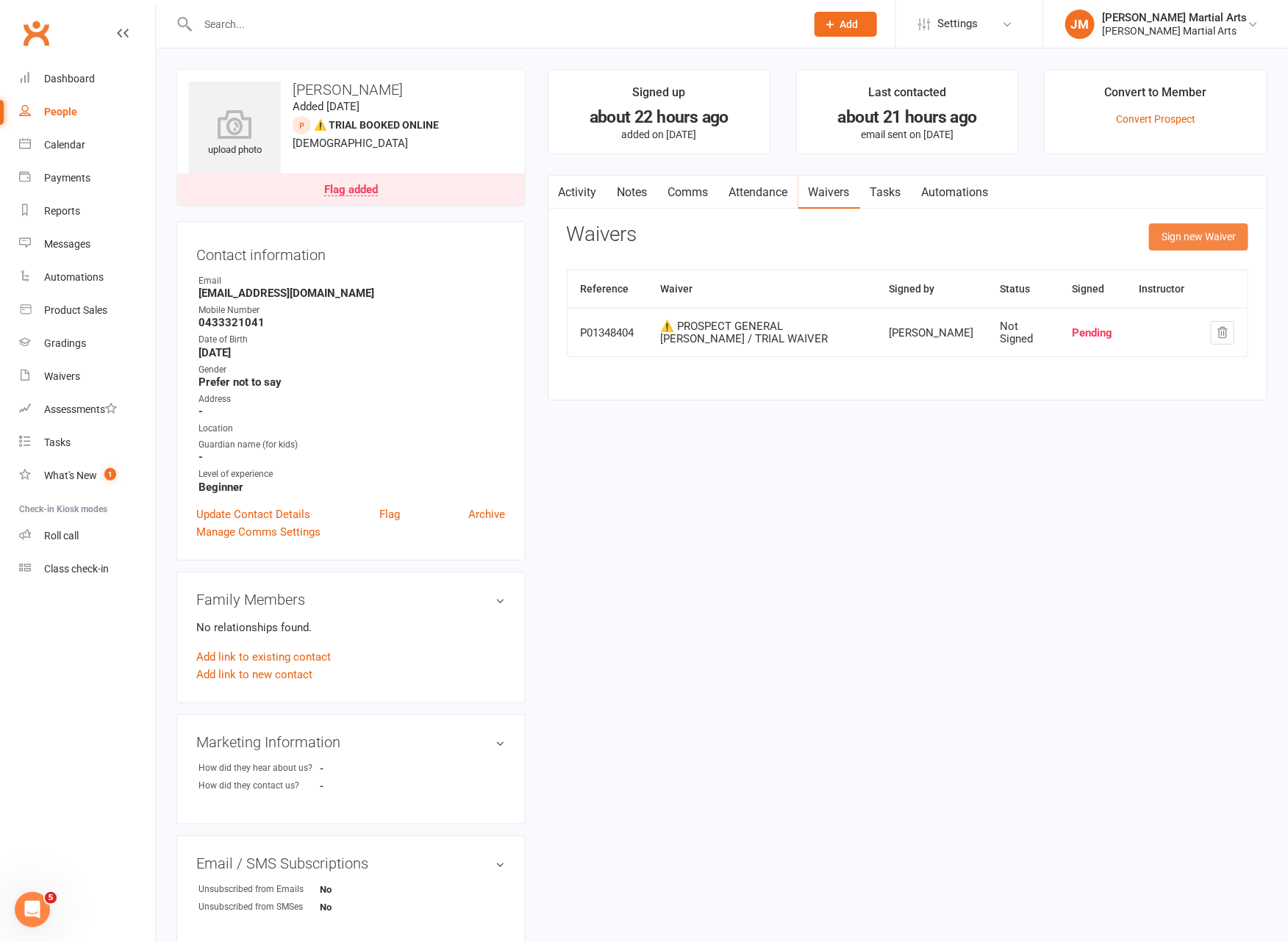
click at [1204, 234] on button "Sign new Waiver" at bounding box center [1198, 237] width 99 height 27
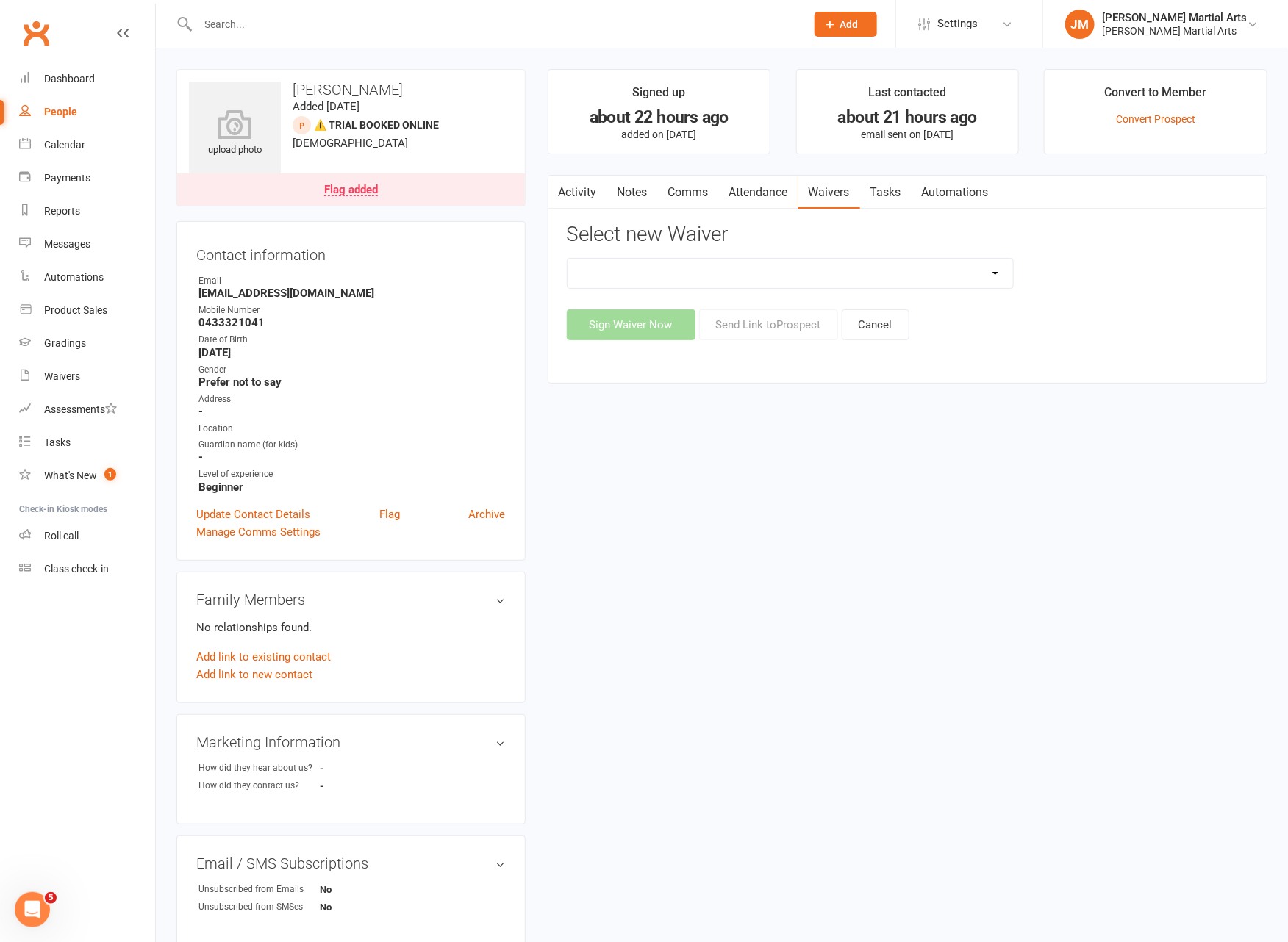
click at [885, 275] on select "💲 ADD PAYMENT METHOD FOR CASUALS ❌ CANCELLATION FORM ☑️ EXISTING MEMBER WAIVER …" at bounding box center [790, 273] width 445 height 30
select select "13774"
click at [567, 259] on select "💲 ADD PAYMENT METHOD FOR CASUALS ❌ CANCELLATION FORM ☑️ EXISTING MEMBER WAIVER …" at bounding box center [790, 273] width 445 height 30
click at [775, 326] on button "Send Link to Prospect" at bounding box center [769, 325] width 139 height 31
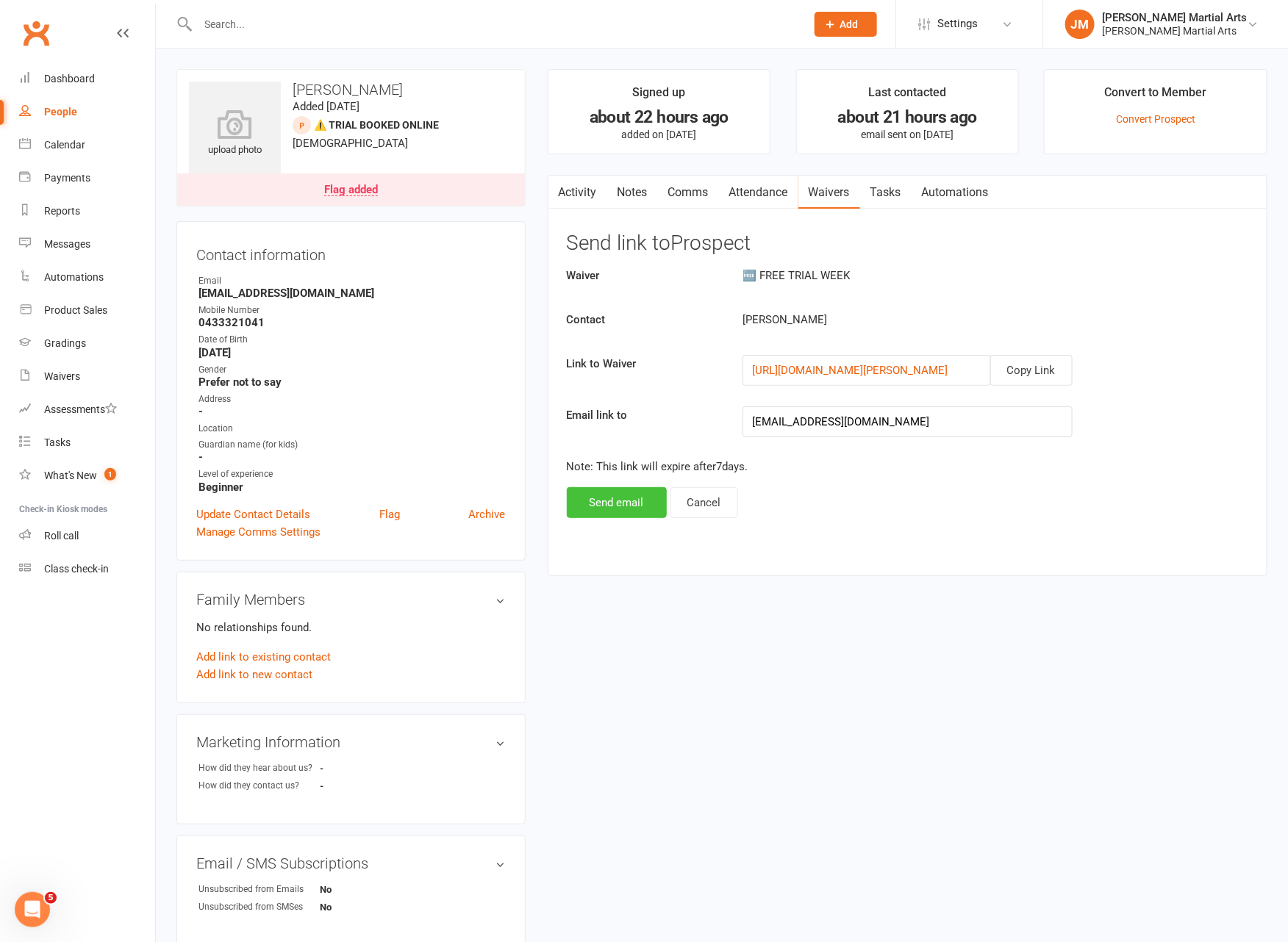
click at [645, 507] on button "Send email" at bounding box center [617, 503] width 100 height 31
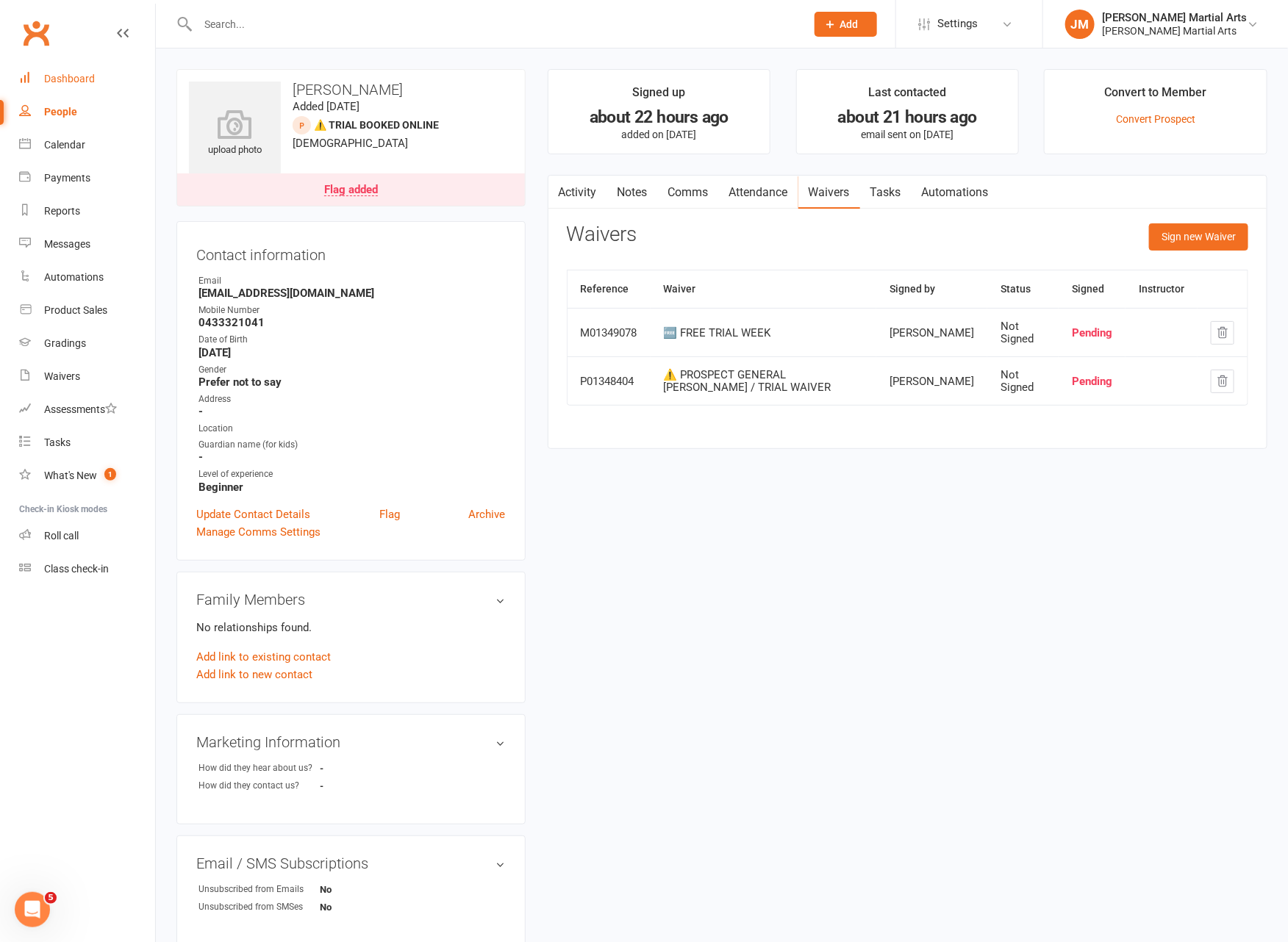
click at [68, 84] on div "Dashboard" at bounding box center [69, 79] width 51 height 12
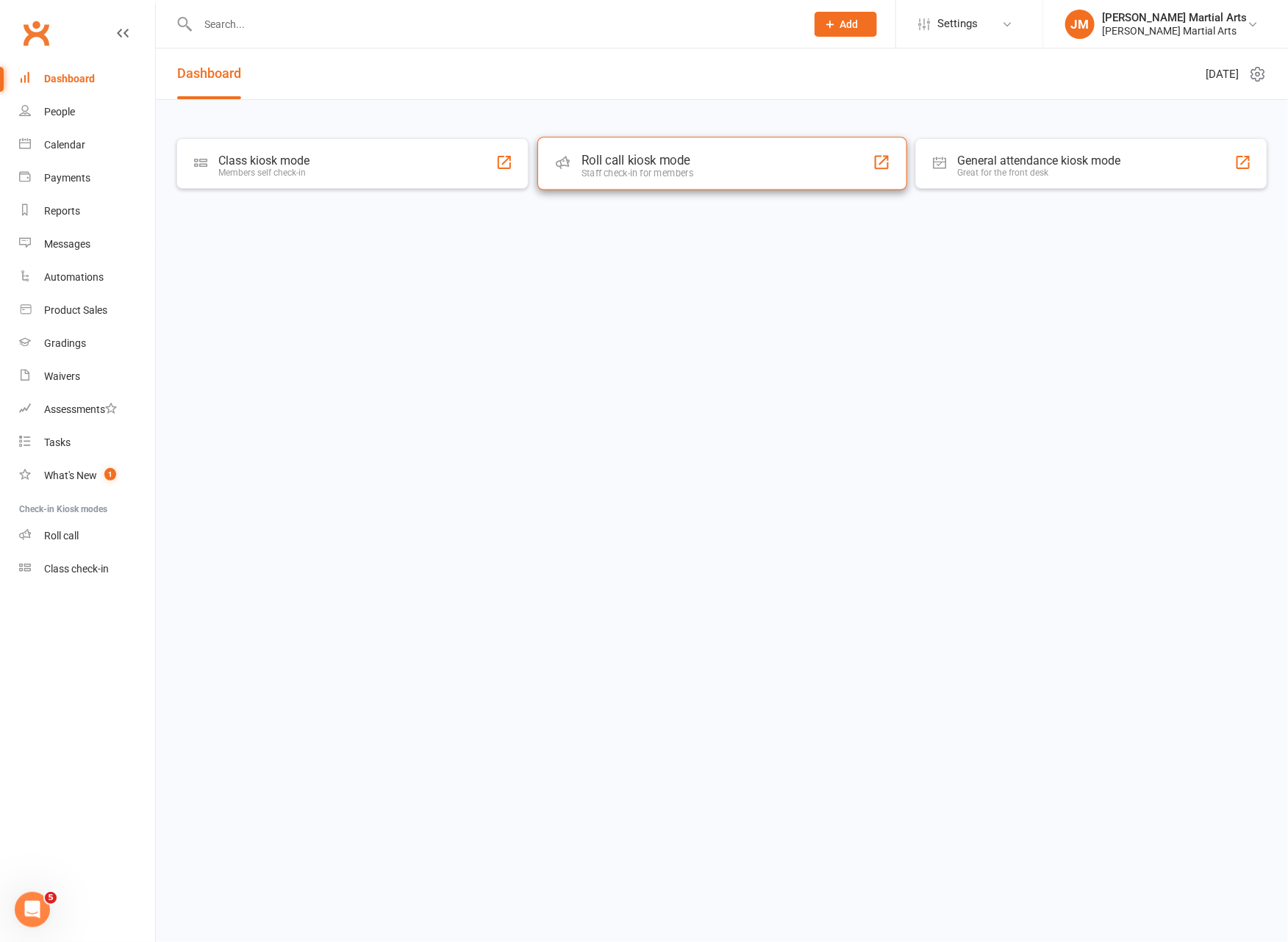
click at [645, 178] on div "Roll call kiosk mode Staff check-in for members" at bounding box center [722, 162] width 370 height 53
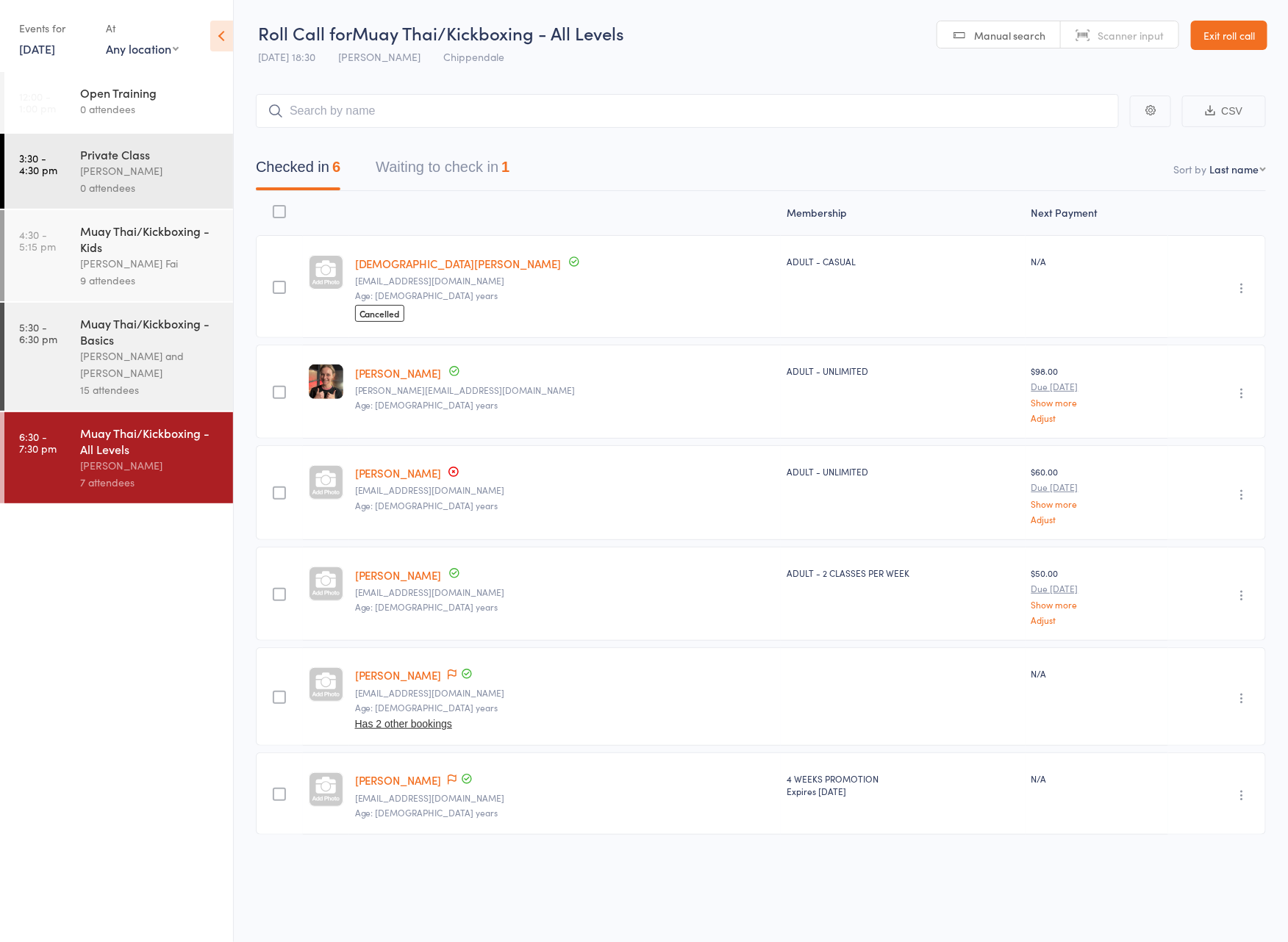
click at [474, 175] on button "Waiting to check in 1" at bounding box center [441, 171] width 133 height 39
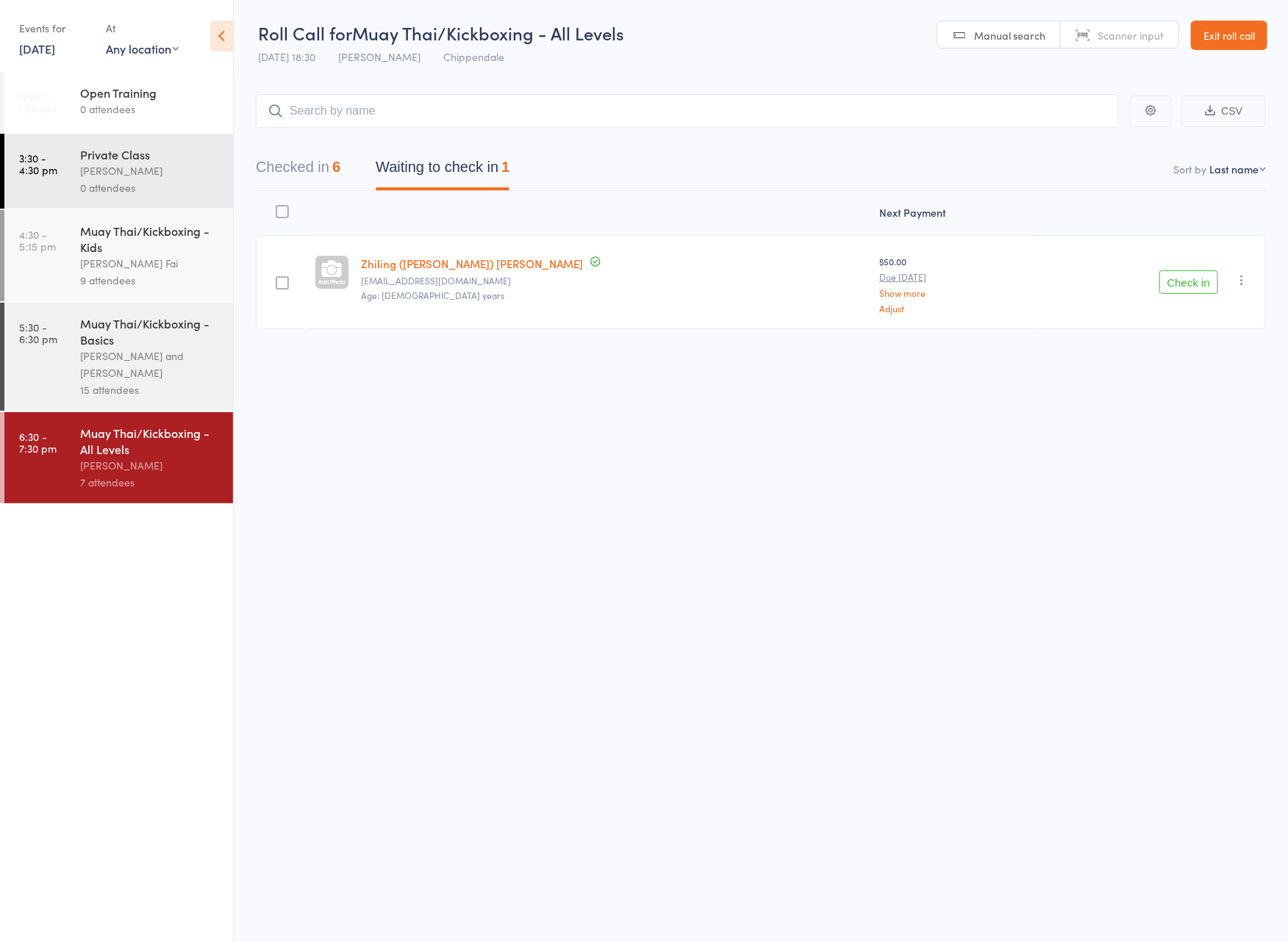
drag, startPoint x: 1196, startPoint y: 283, endPoint x: 656, endPoint y: 283, distance: 540.0
click at [1193, 282] on button "Check in" at bounding box center [1188, 282] width 59 height 24
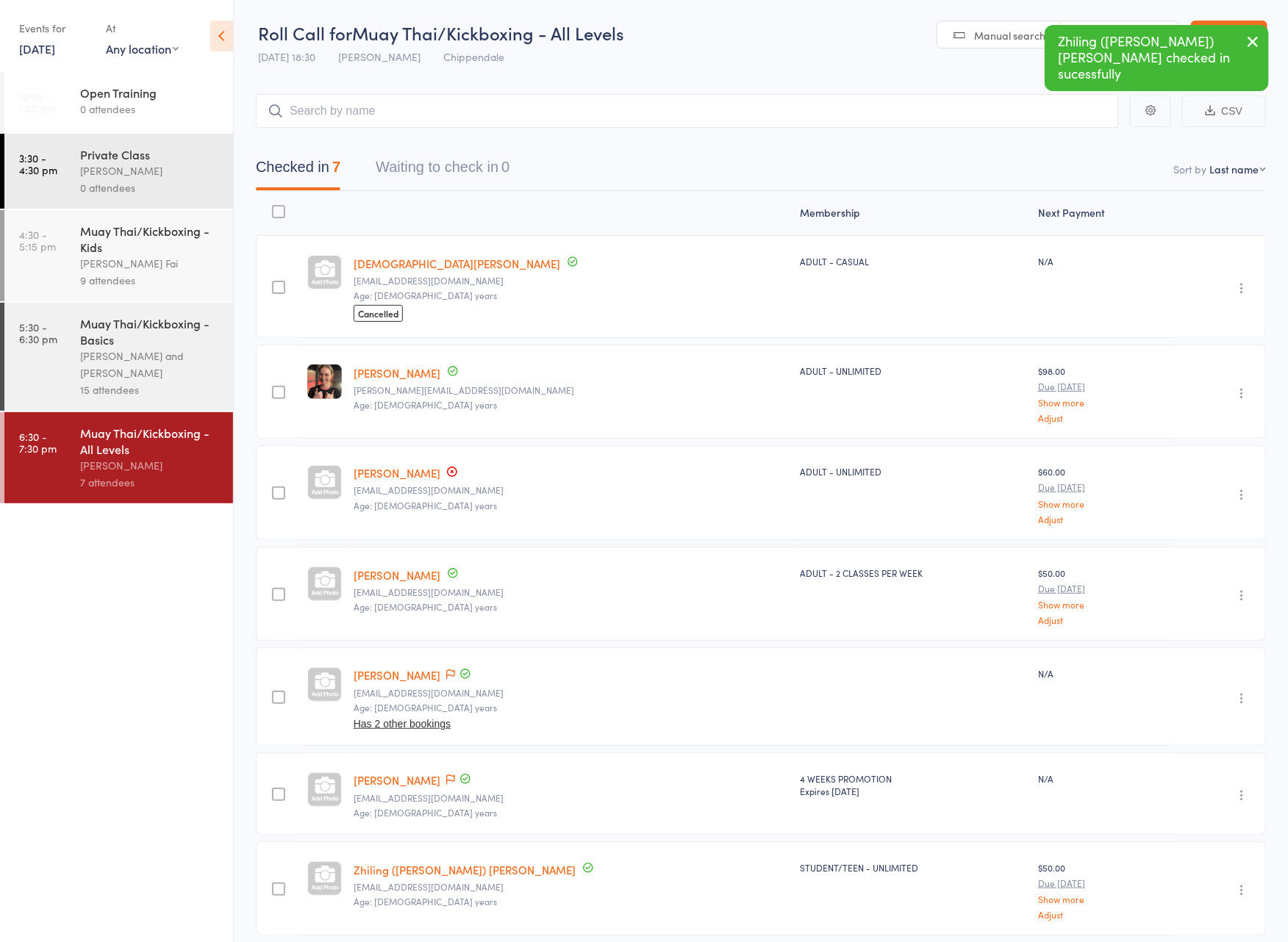
click at [103, 370] on div "[PERSON_NAME] and [PERSON_NAME]" at bounding box center [151, 364] width 140 height 34
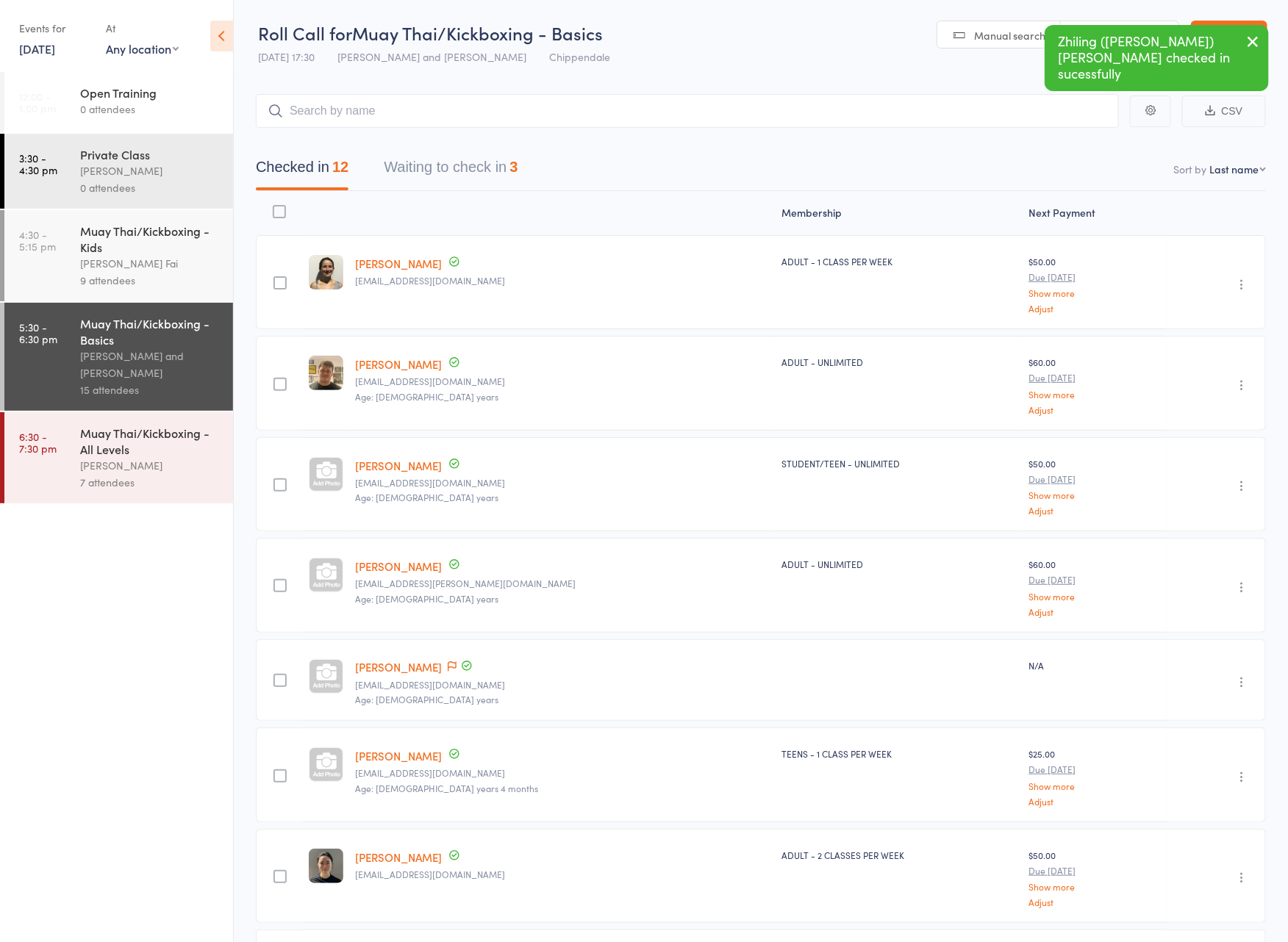
click at [461, 173] on button "Waiting to check in 3" at bounding box center [450, 171] width 133 height 39
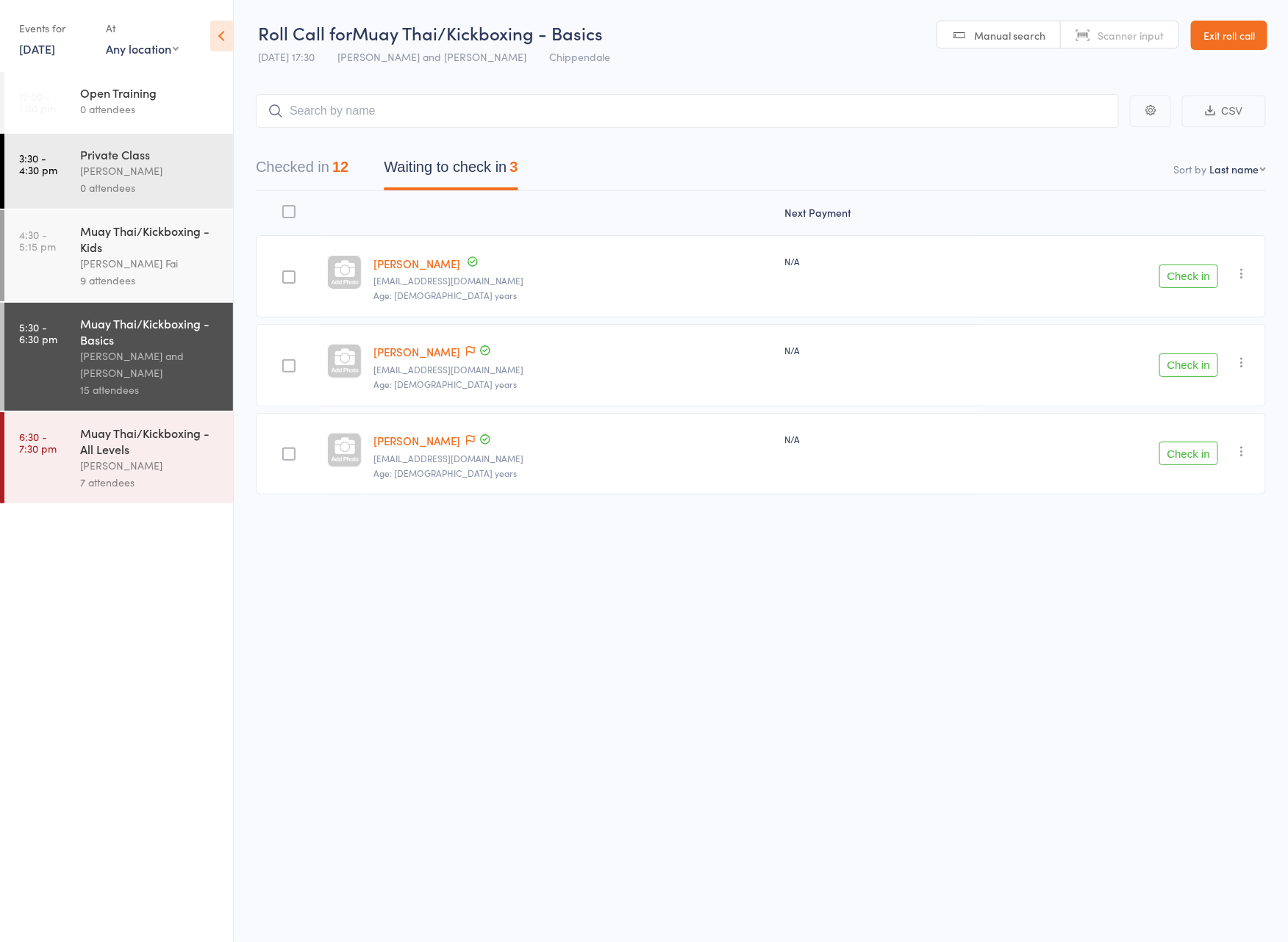
drag, startPoint x: 1179, startPoint y: 451, endPoint x: 1199, endPoint y: 415, distance: 41.2
click at [1179, 450] on button "Check in" at bounding box center [1188, 453] width 59 height 24
